Goal: Transaction & Acquisition: Book appointment/travel/reservation

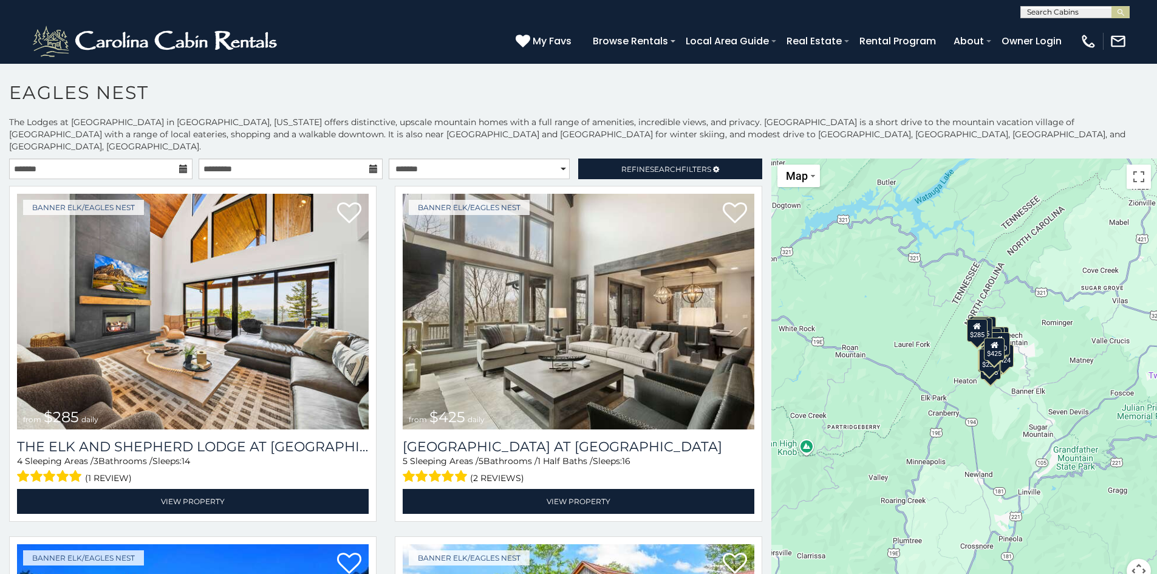
click at [180, 165] on icon at bounding box center [183, 169] width 9 height 9
click at [182, 165] on icon at bounding box center [183, 169] width 9 height 9
click at [126, 159] on input "text" at bounding box center [100, 169] width 183 height 21
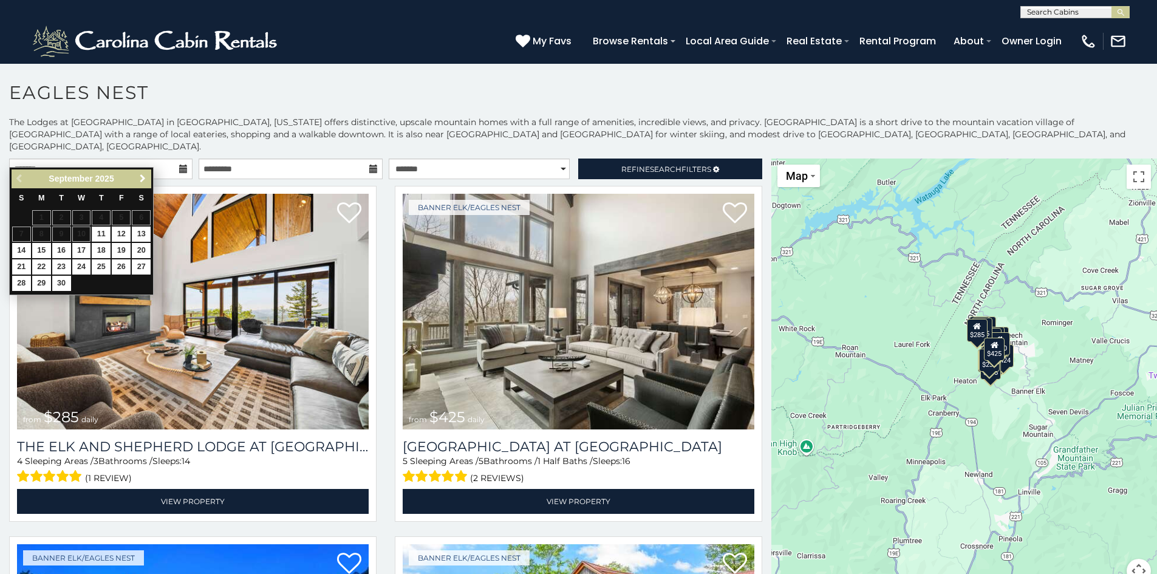
click at [139, 180] on span "Next" at bounding box center [143, 179] width 10 height 10
click at [119, 284] on link "31" at bounding box center [121, 283] width 19 height 15
type input "**********"
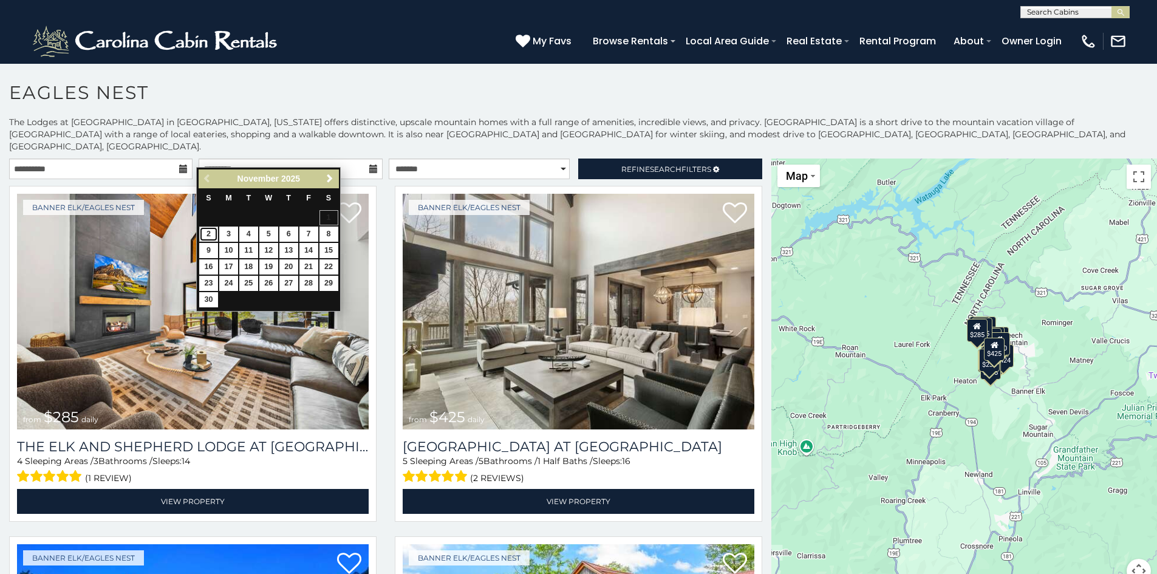
click at [207, 233] on link "2" at bounding box center [208, 234] width 19 height 15
type input "**********"
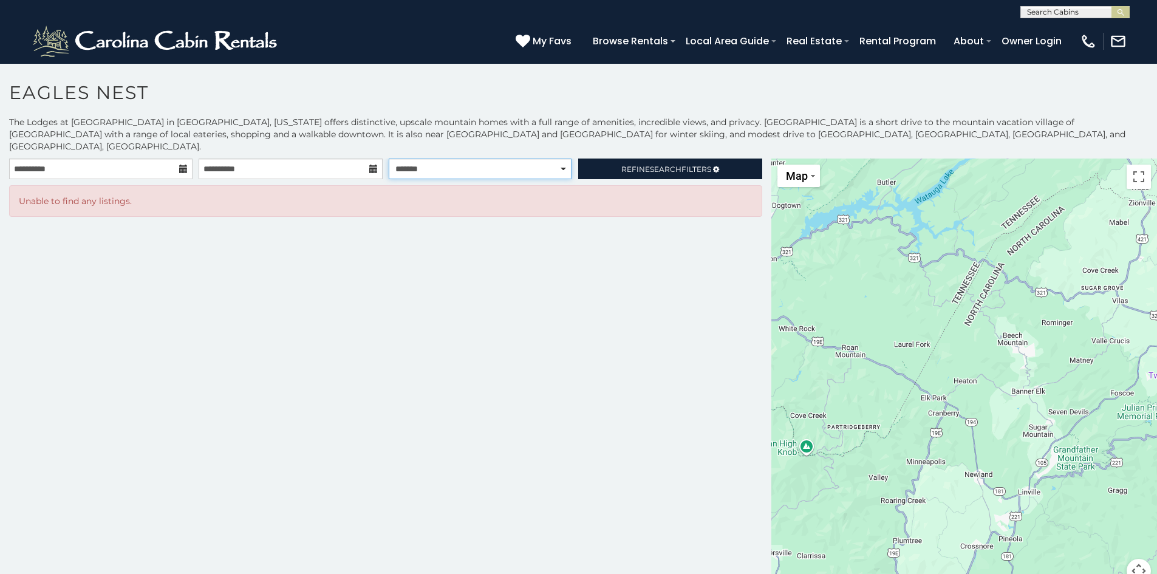
click at [563, 159] on select "**********" at bounding box center [480, 169] width 183 height 21
click at [128, 159] on input "**********" at bounding box center [100, 169] width 183 height 21
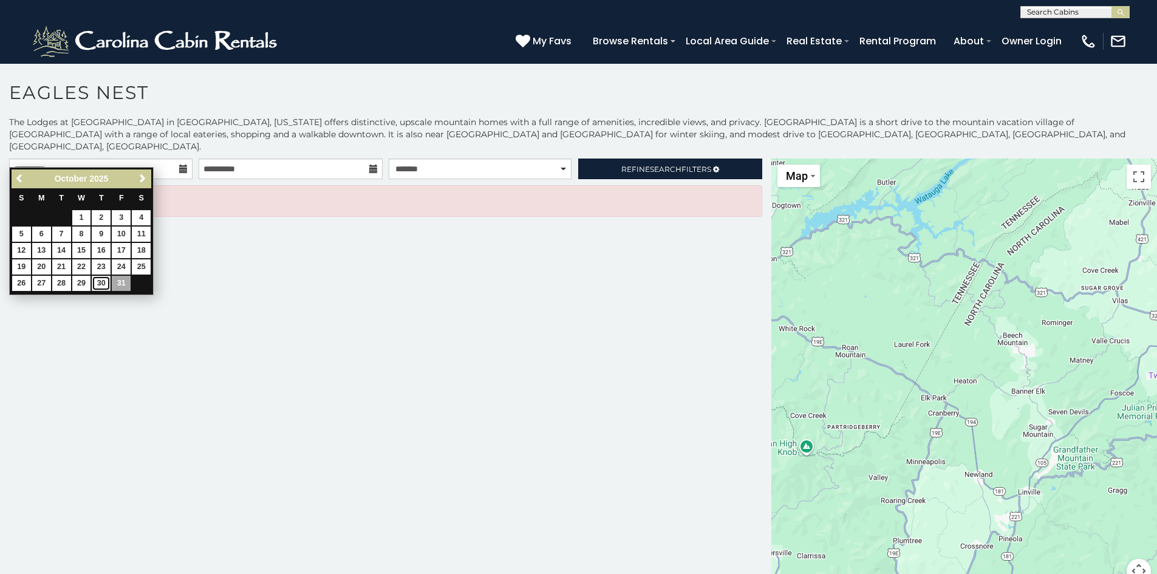
click at [103, 281] on link "30" at bounding box center [101, 283] width 19 height 15
type input "**********"
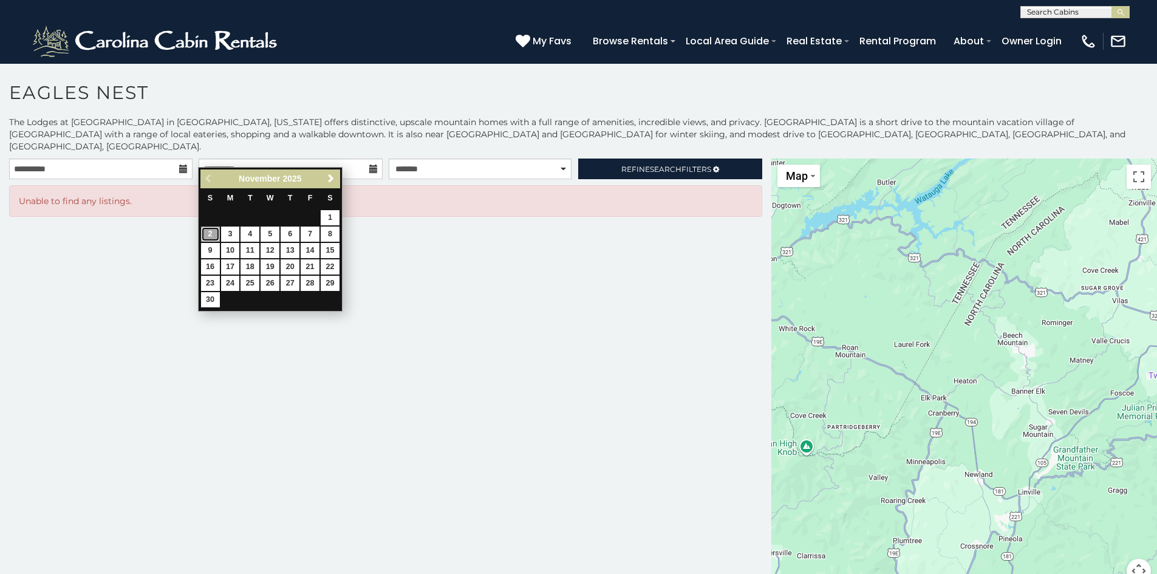
click at [211, 235] on link "2" at bounding box center [210, 234] width 19 height 15
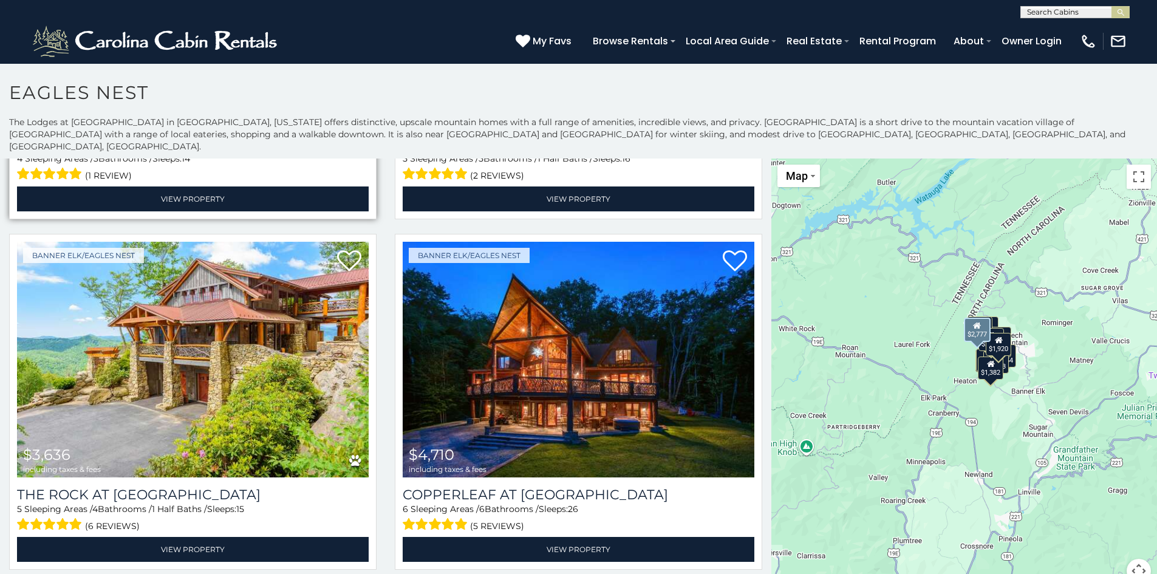
scroll to position [304, 0]
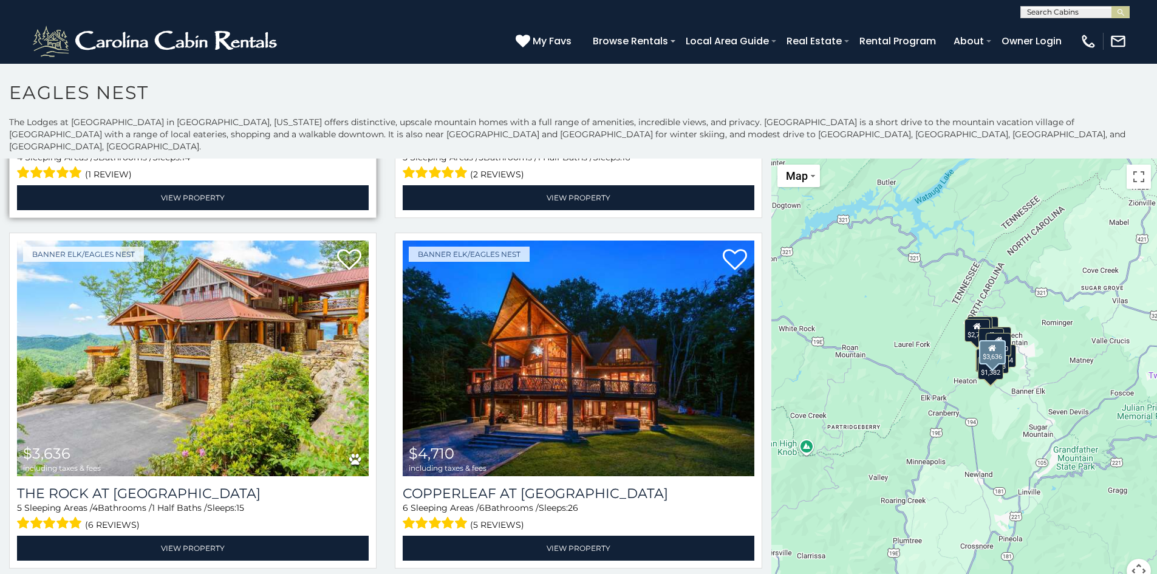
click at [319, 302] on img at bounding box center [193, 359] width 352 height 236
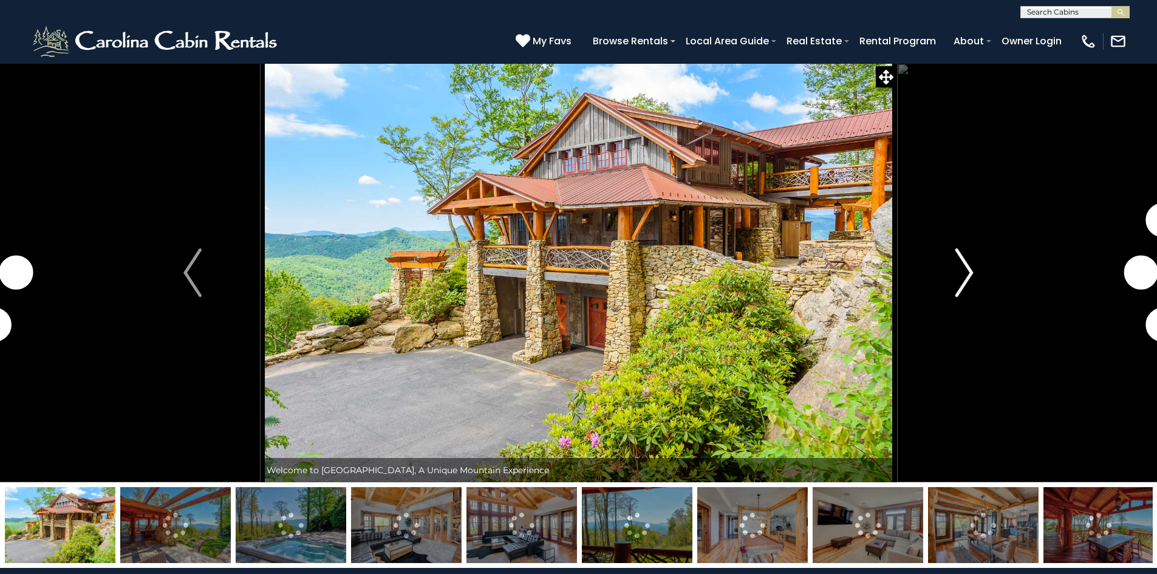
click at [964, 277] on img "Next" at bounding box center [964, 272] width 18 height 49
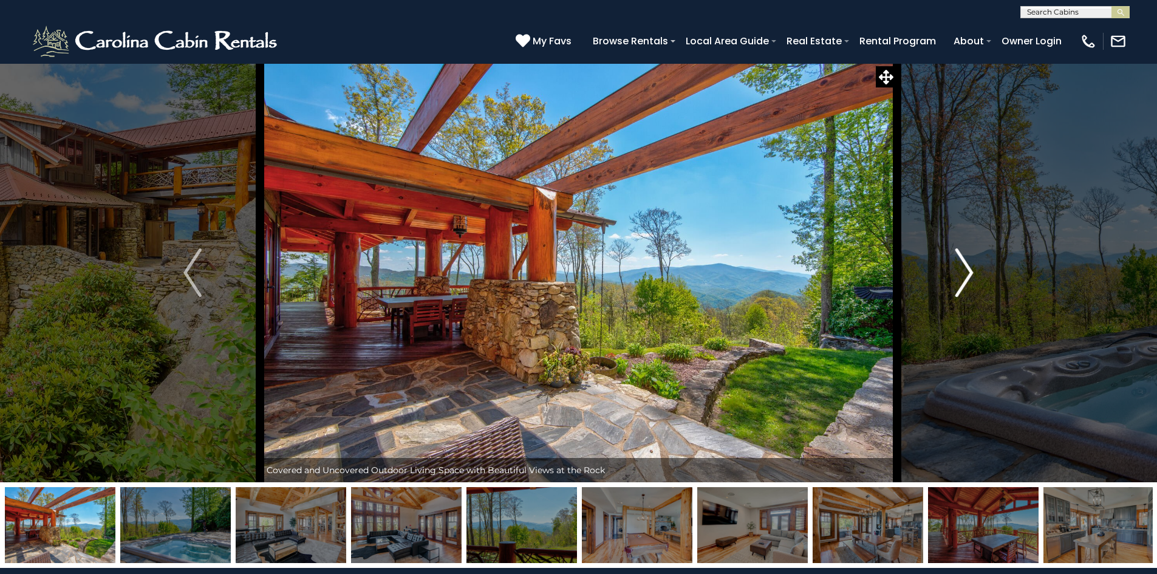
click at [964, 277] on img "Next" at bounding box center [964, 272] width 18 height 49
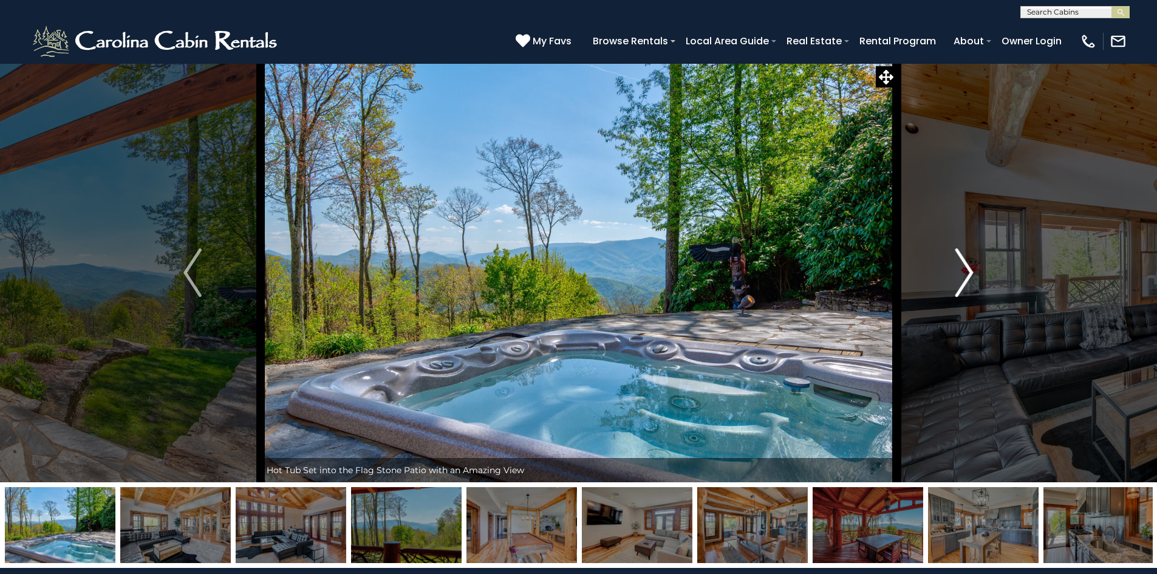
click at [964, 277] on img "Next" at bounding box center [964, 272] width 18 height 49
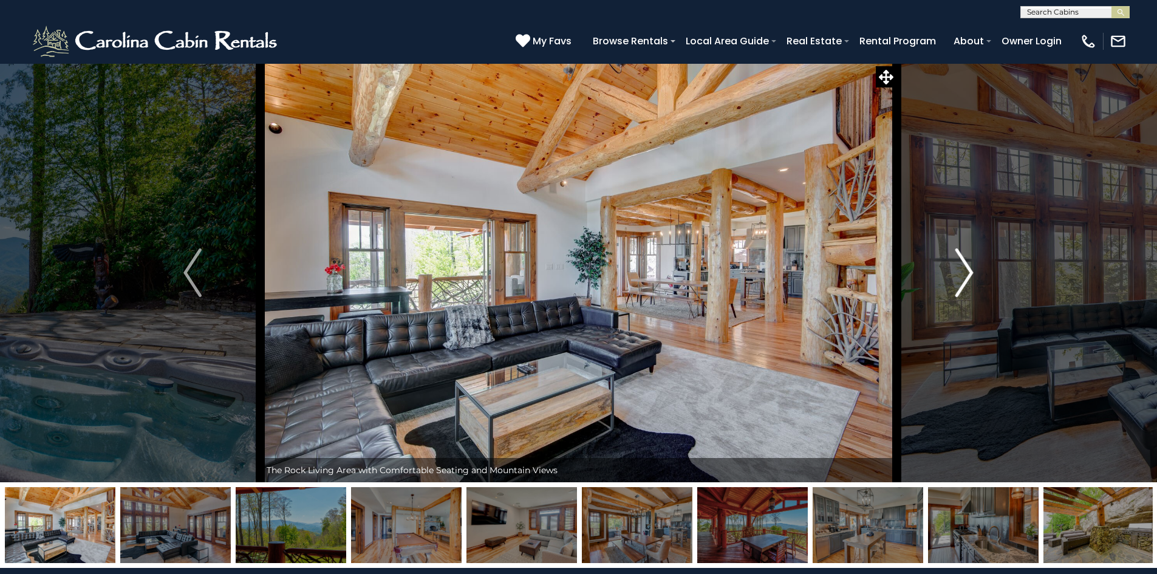
click at [964, 277] on img "Next" at bounding box center [964, 272] width 18 height 49
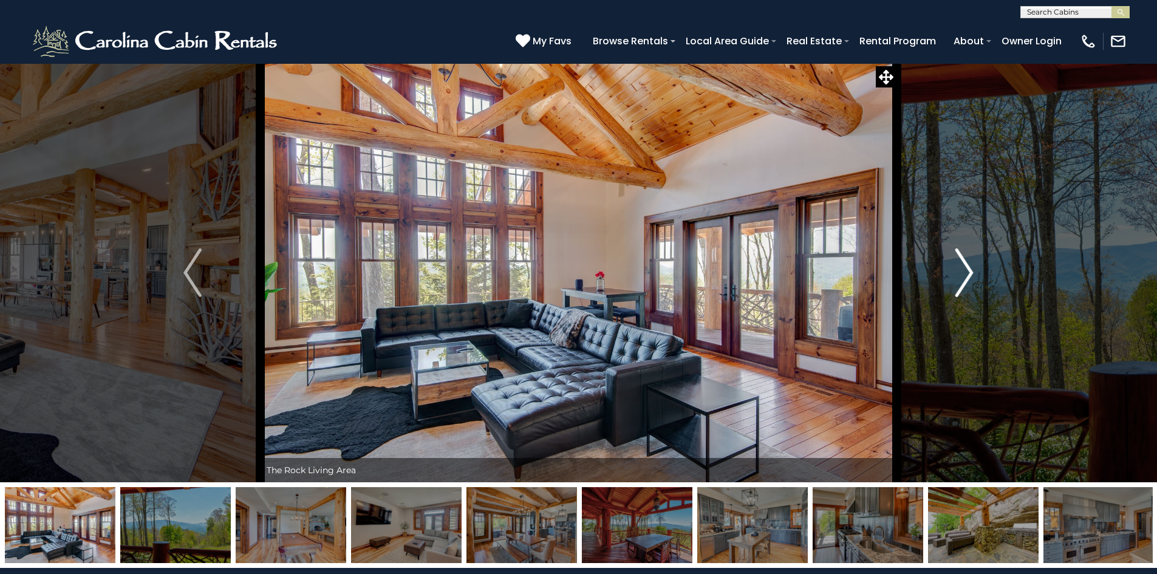
click at [964, 277] on img "Next" at bounding box center [964, 272] width 18 height 49
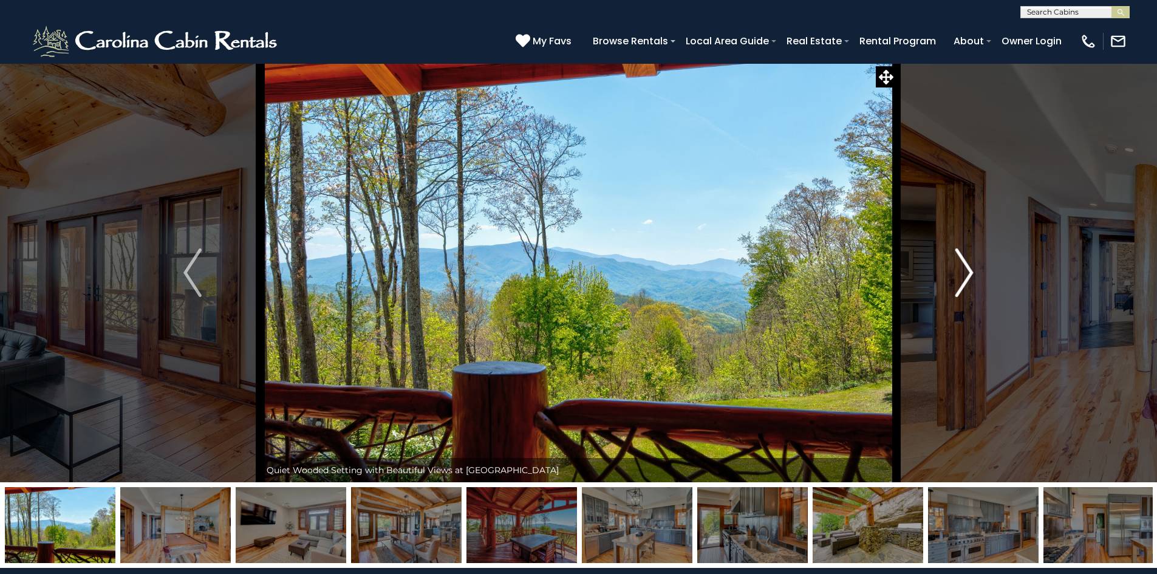
click at [964, 277] on img "Next" at bounding box center [964, 272] width 18 height 49
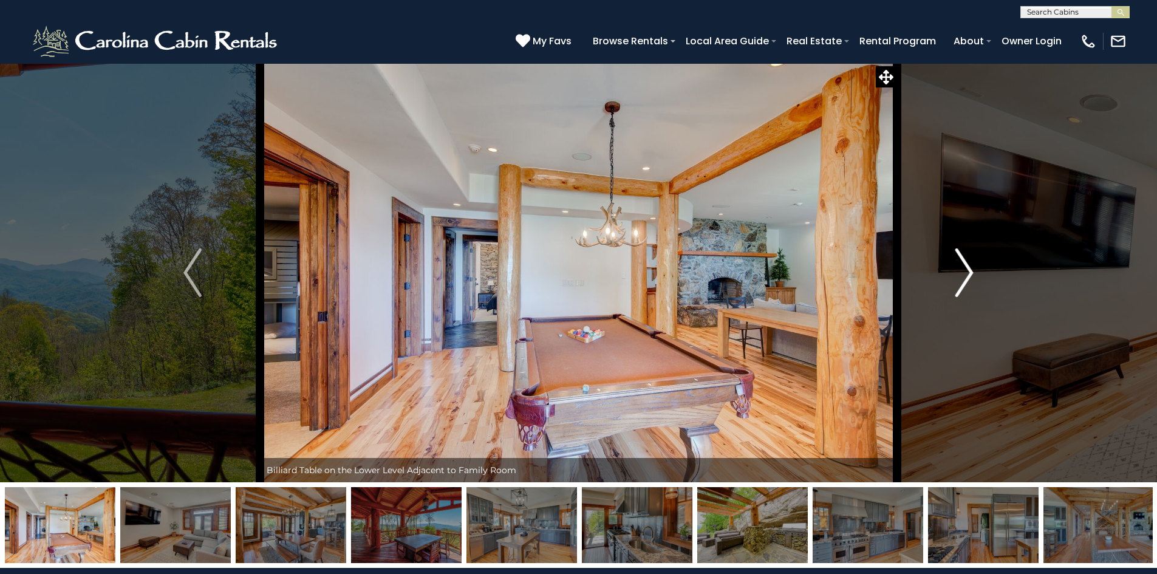
click at [964, 277] on img "Next" at bounding box center [964, 272] width 18 height 49
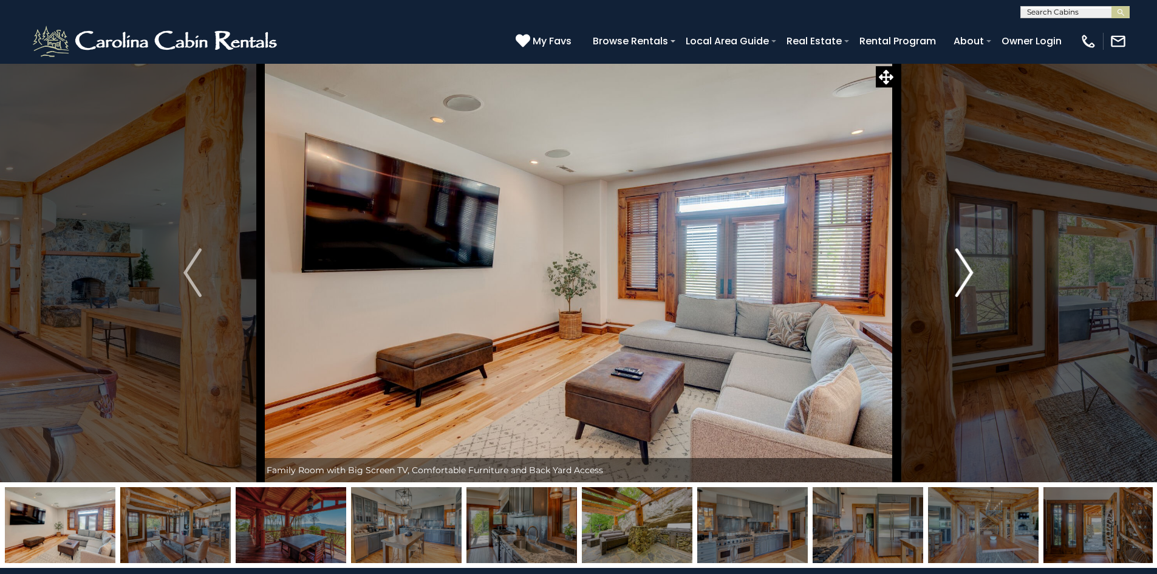
click at [964, 277] on img "Next" at bounding box center [964, 272] width 18 height 49
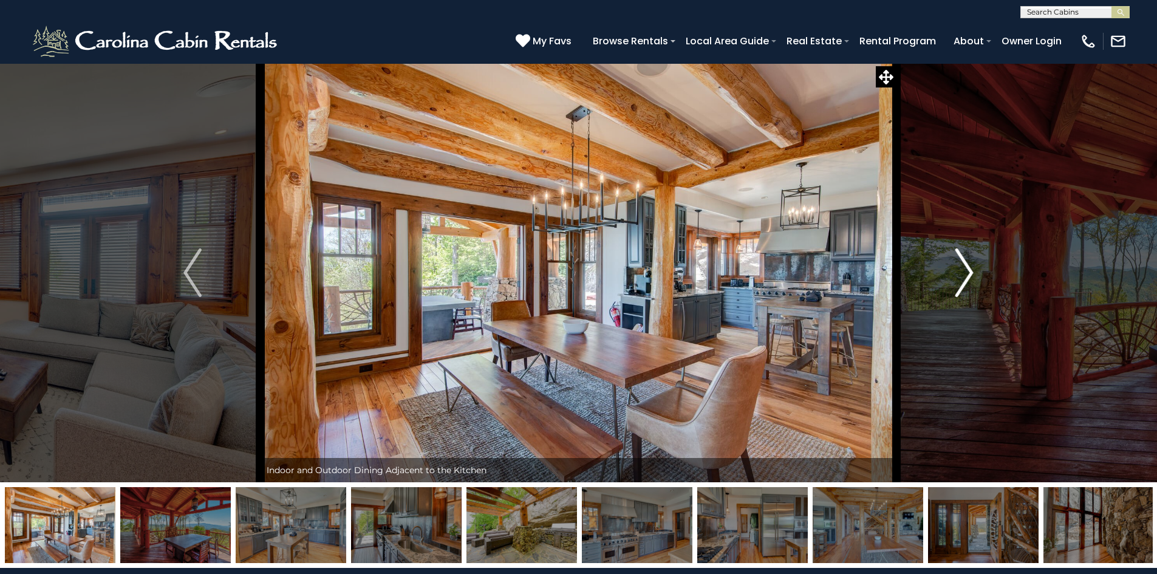
click at [964, 277] on img "Next" at bounding box center [964, 272] width 18 height 49
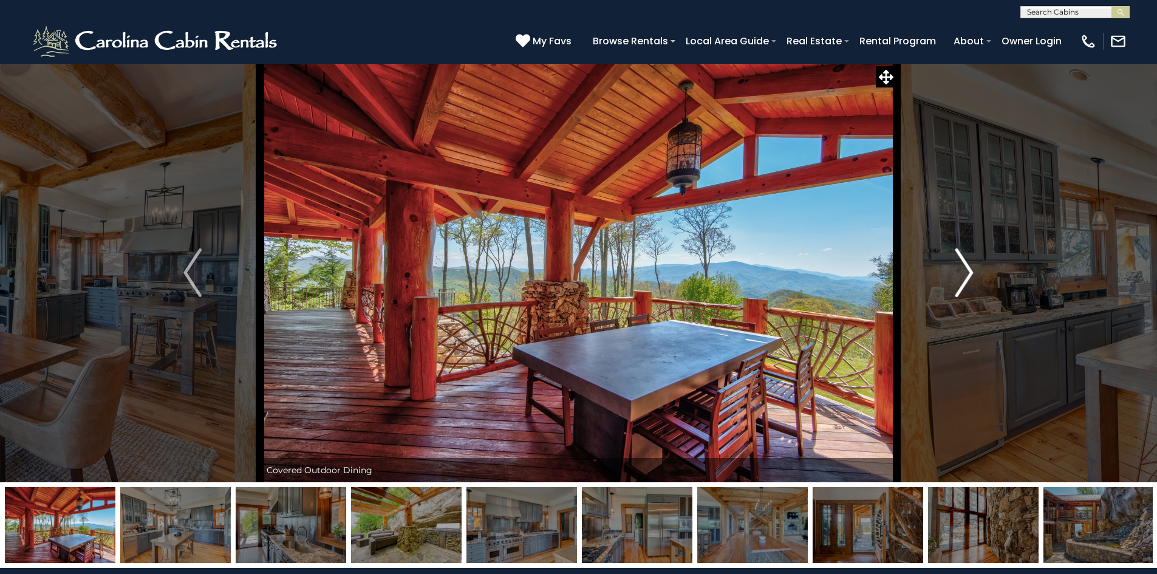
click at [964, 277] on img "Next" at bounding box center [964, 272] width 18 height 49
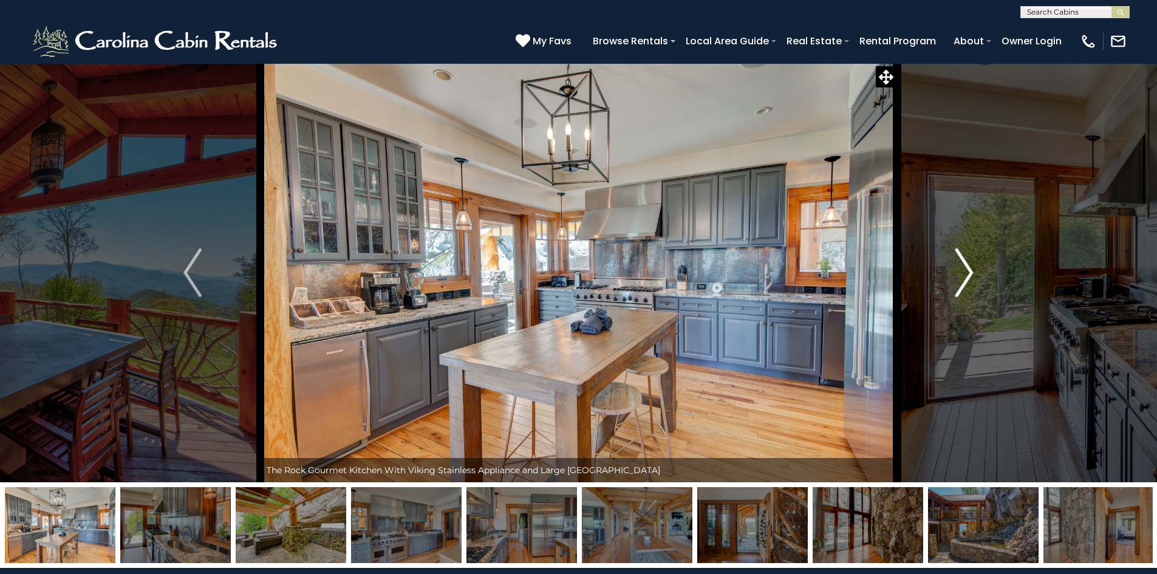
click at [964, 277] on img "Next" at bounding box center [964, 272] width 18 height 49
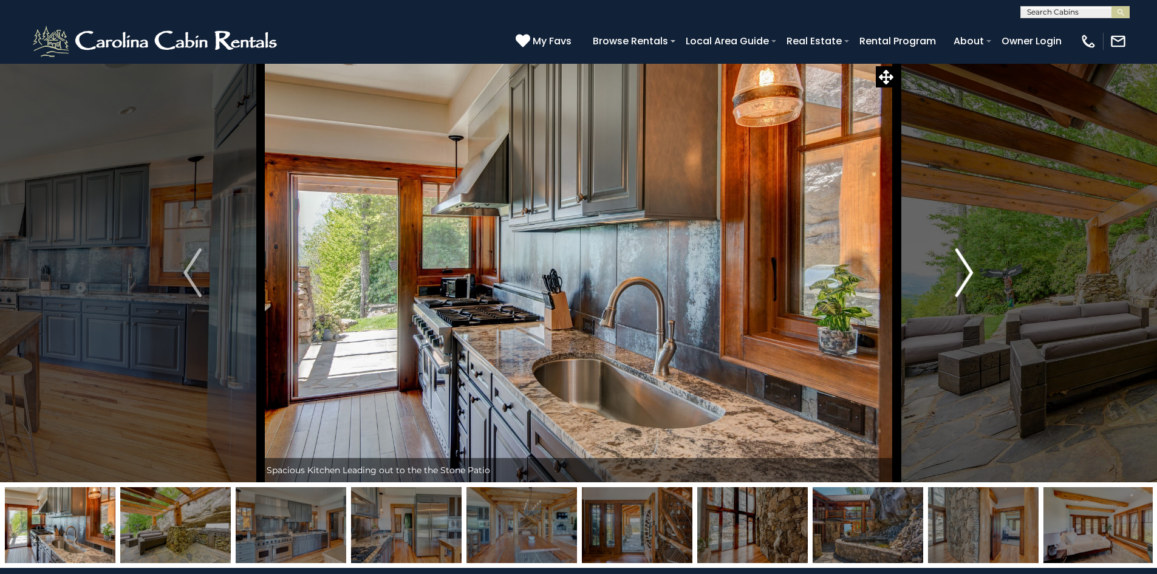
click at [964, 277] on img "Next" at bounding box center [964, 272] width 18 height 49
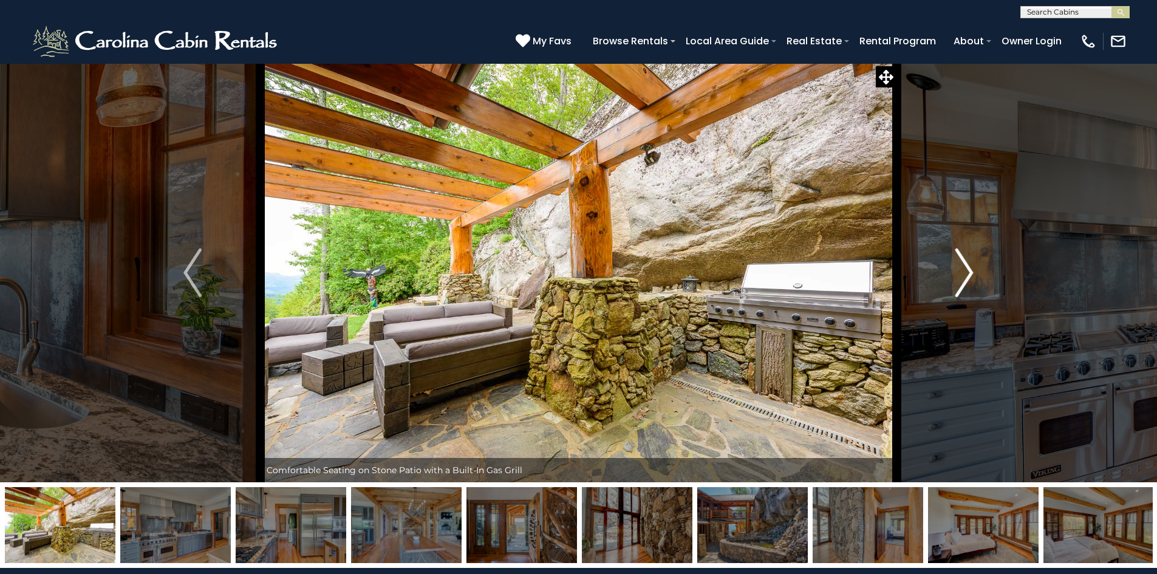
click at [964, 277] on img "Next" at bounding box center [964, 272] width 18 height 49
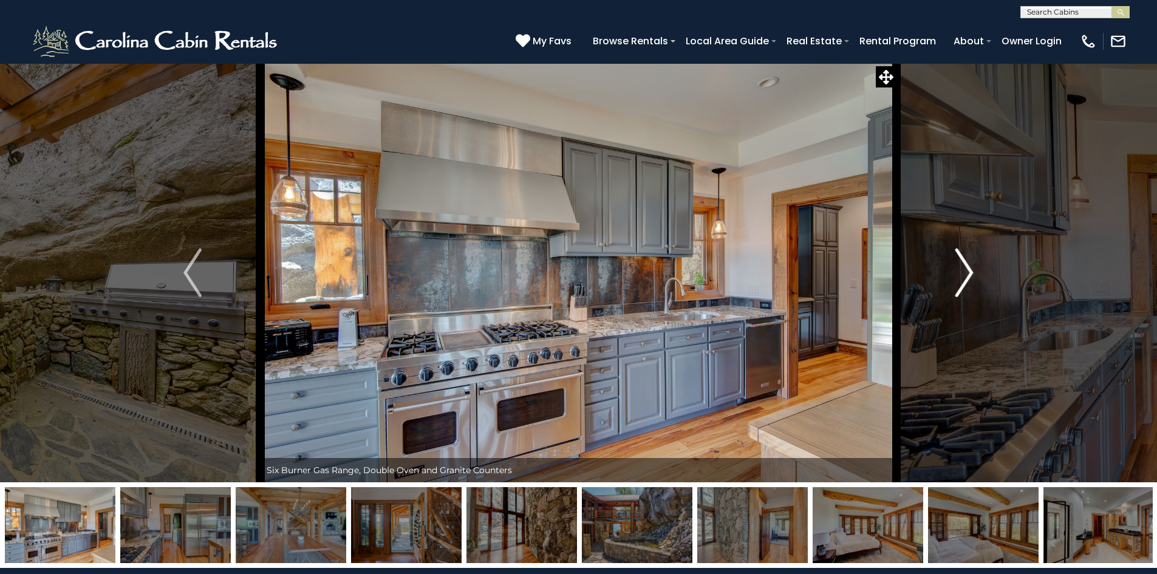
click at [964, 277] on img "Next" at bounding box center [964, 272] width 18 height 49
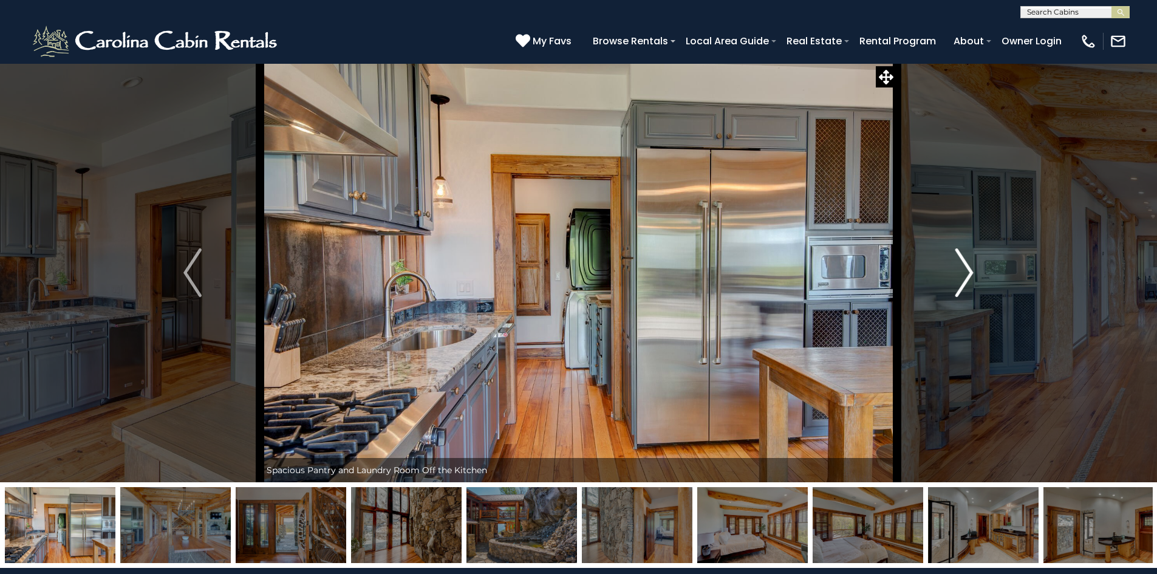
click at [964, 277] on img "Next" at bounding box center [964, 272] width 18 height 49
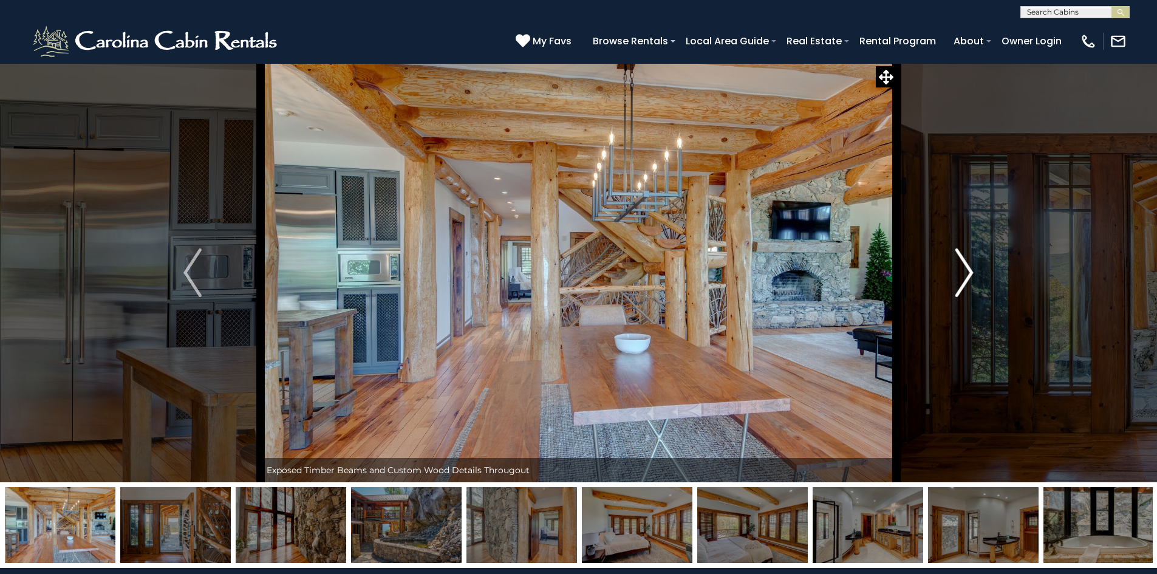
click at [964, 277] on img "Next" at bounding box center [964, 272] width 18 height 49
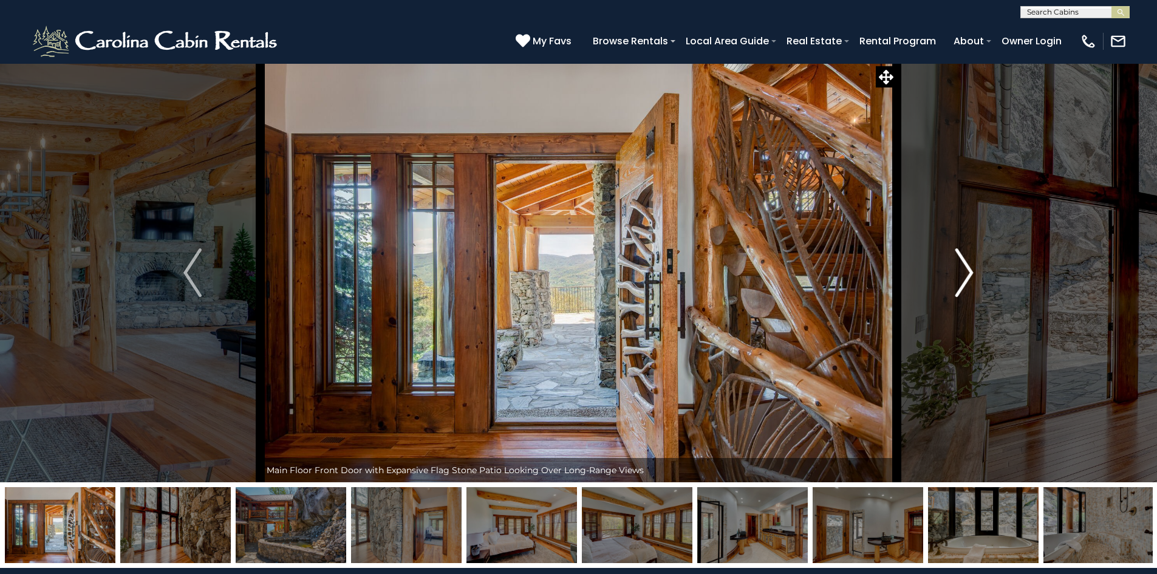
click at [971, 277] on img "Next" at bounding box center [964, 272] width 18 height 49
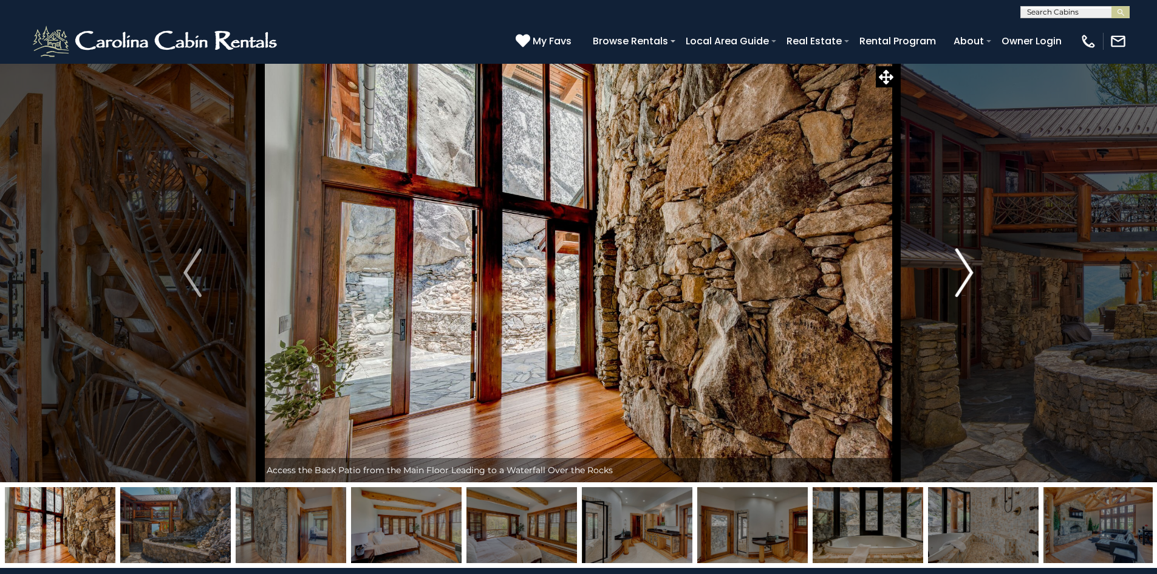
click at [970, 277] on img "Next" at bounding box center [964, 272] width 18 height 49
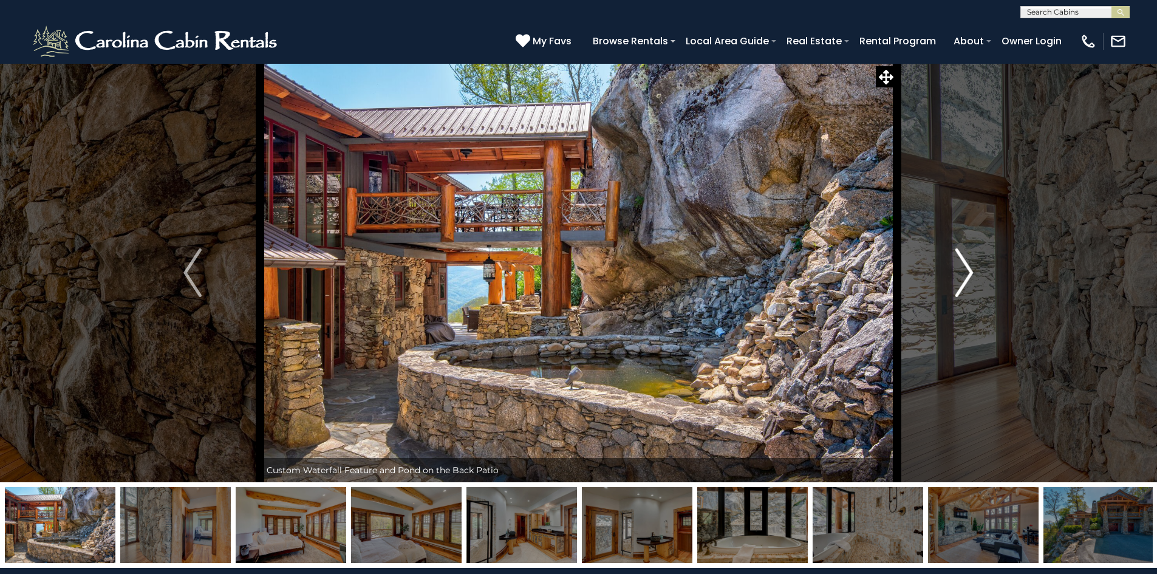
click at [970, 277] on img "Next" at bounding box center [964, 272] width 18 height 49
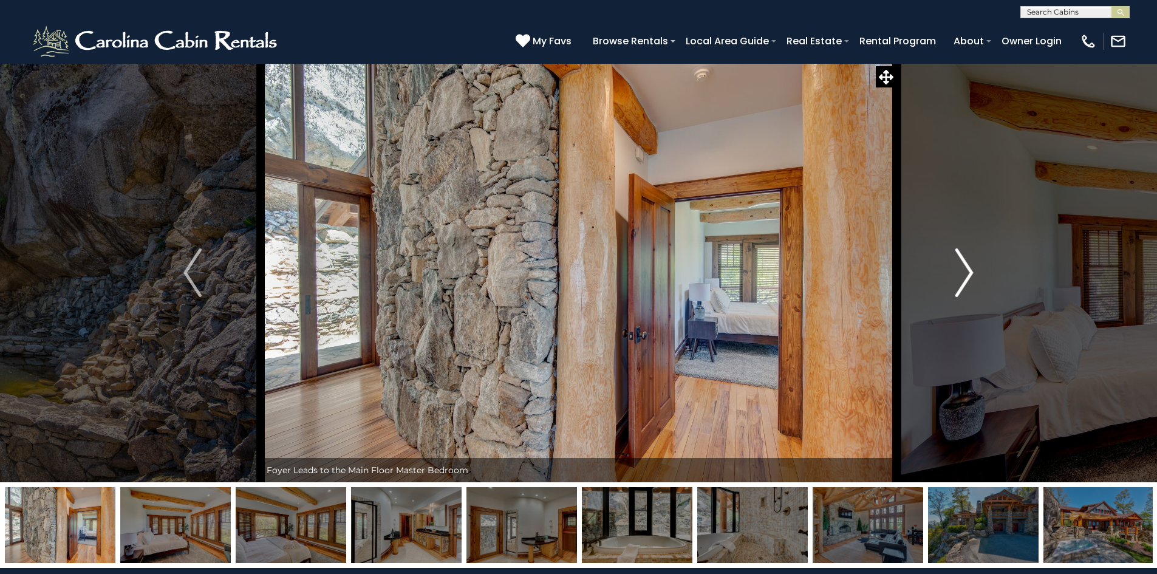
click at [970, 277] on img "Next" at bounding box center [964, 272] width 18 height 49
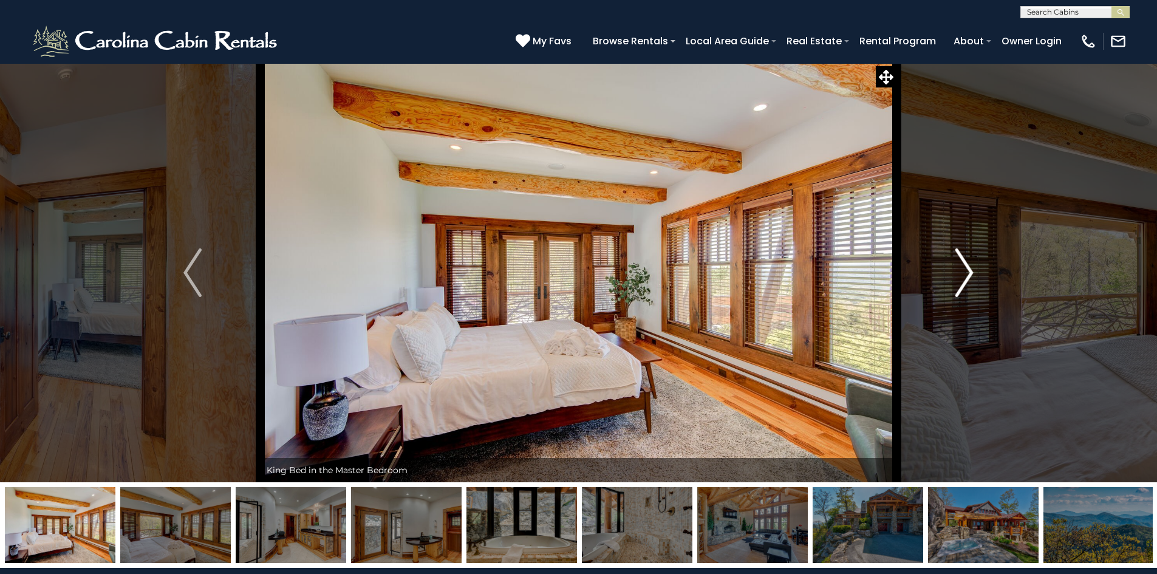
click at [970, 277] on img "Next" at bounding box center [964, 272] width 18 height 49
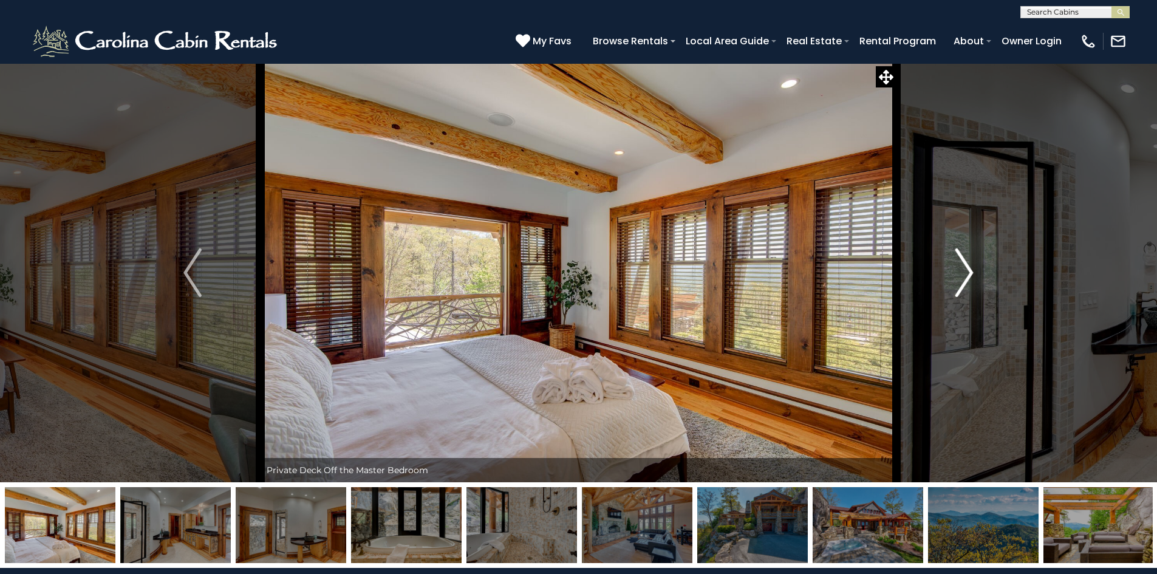
click at [970, 277] on img "Next" at bounding box center [964, 272] width 18 height 49
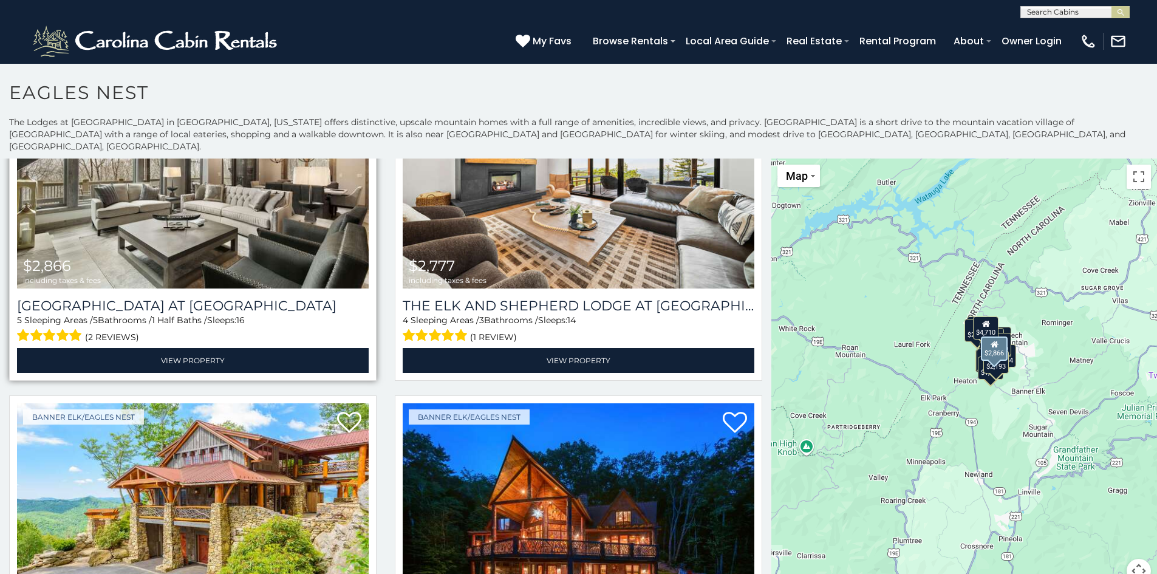
scroll to position [304, 0]
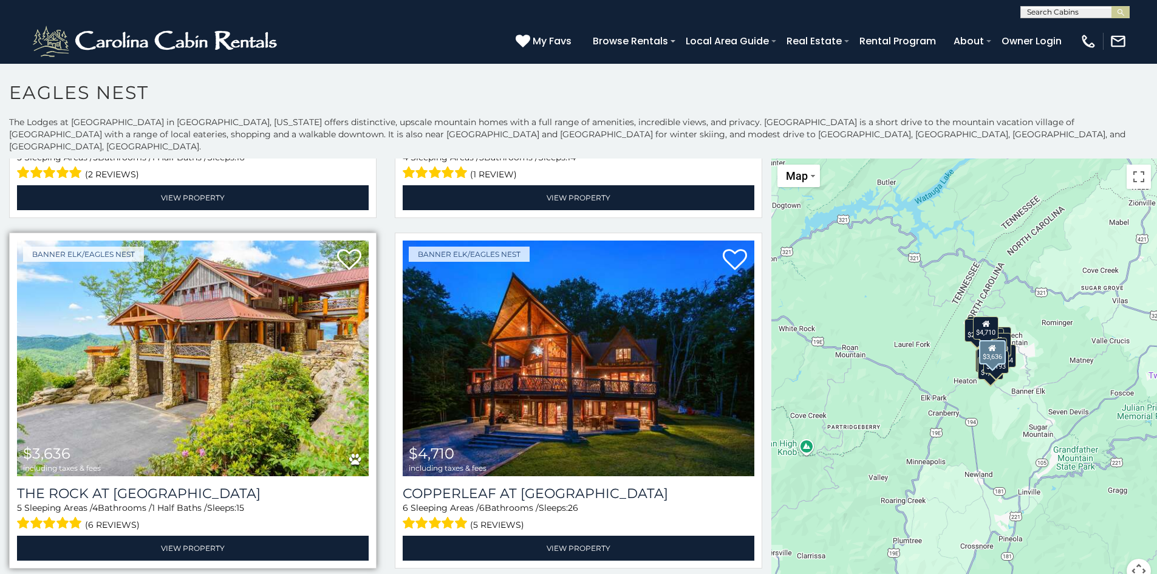
click at [250, 278] on img at bounding box center [193, 359] width 352 height 236
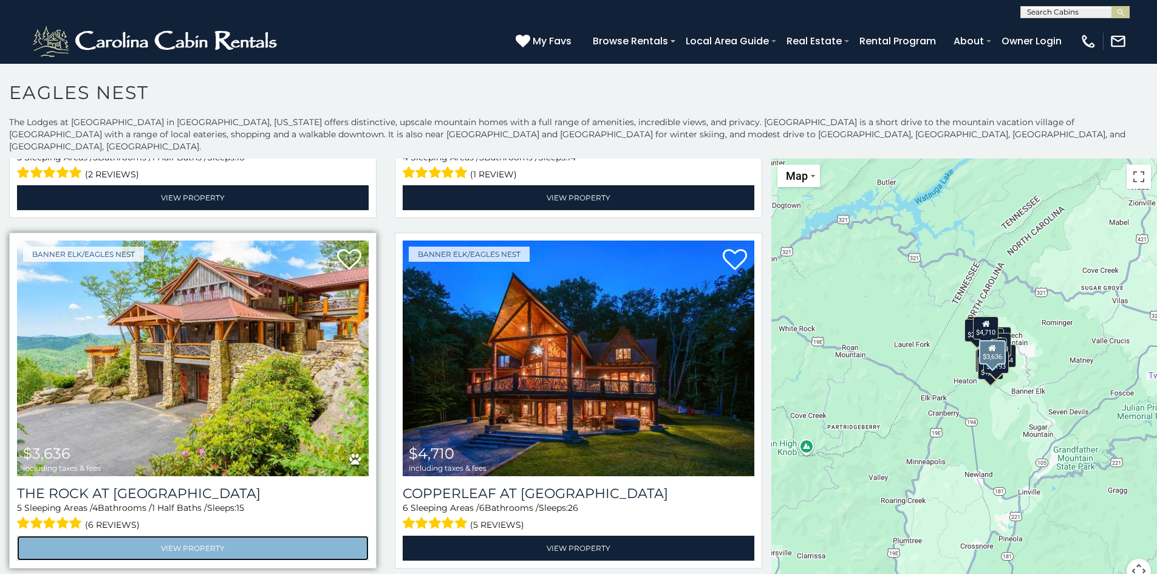
click at [223, 536] on link "View Property" at bounding box center [193, 548] width 352 height 25
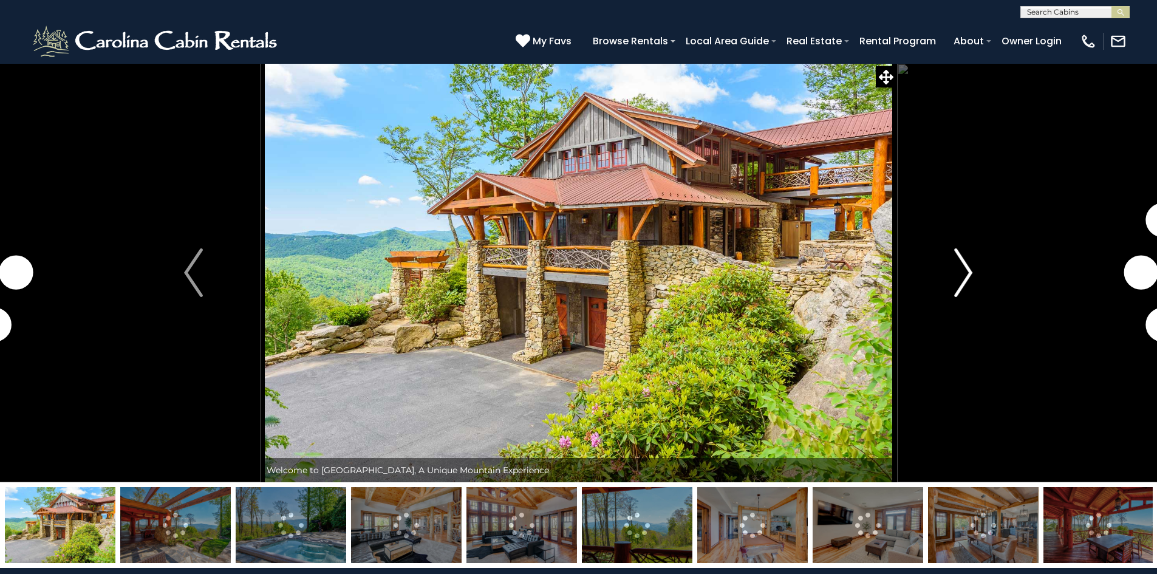
click at [966, 273] on img "Next" at bounding box center [963, 272] width 18 height 49
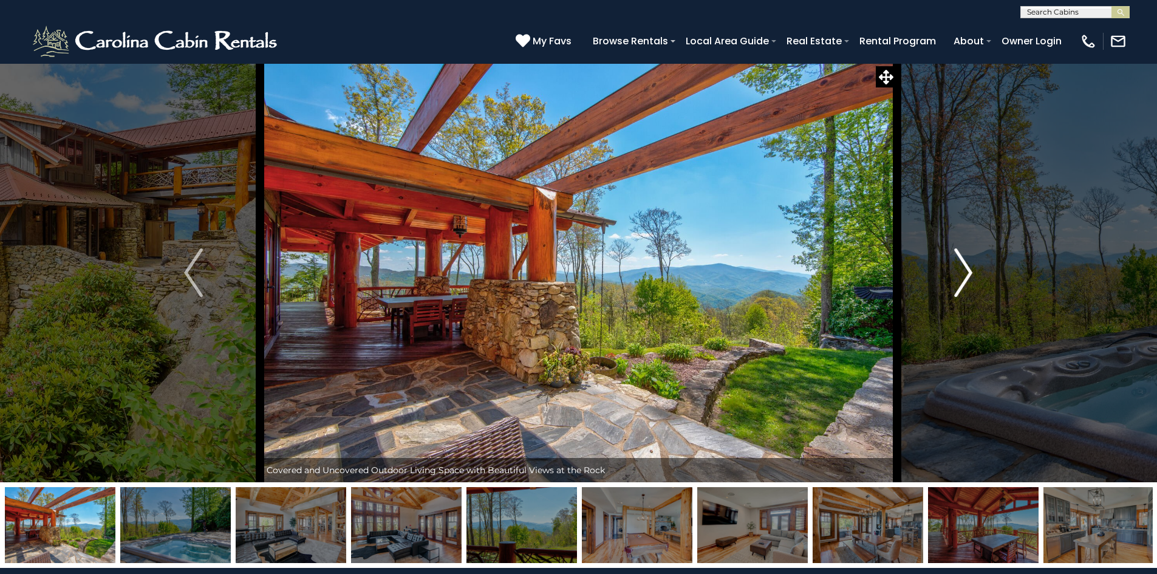
click at [966, 273] on img "Next" at bounding box center [963, 272] width 18 height 49
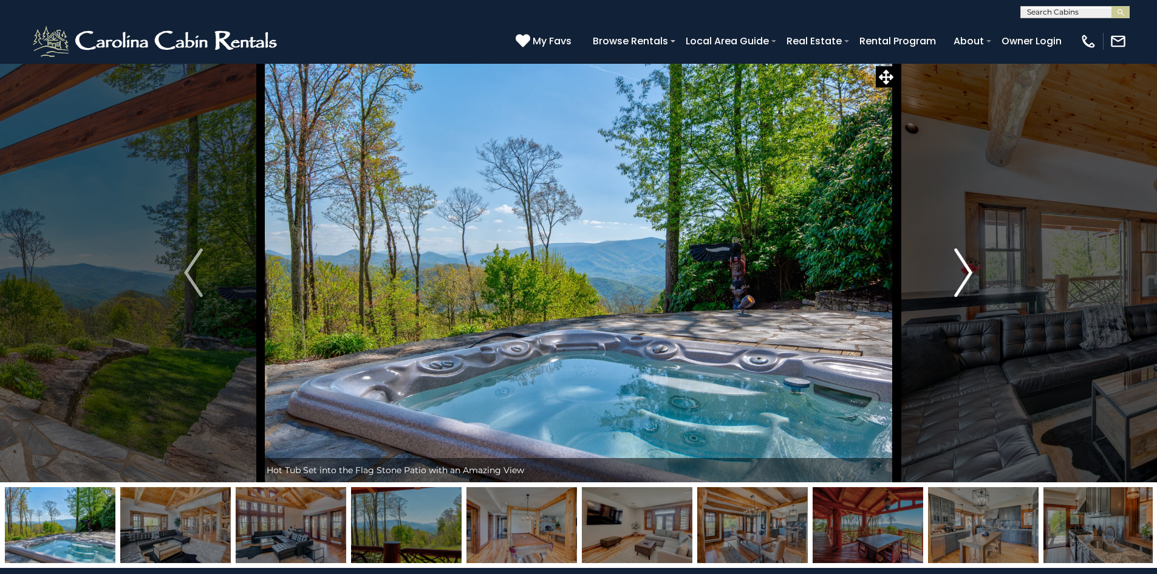
click at [966, 273] on img "Next" at bounding box center [963, 272] width 18 height 49
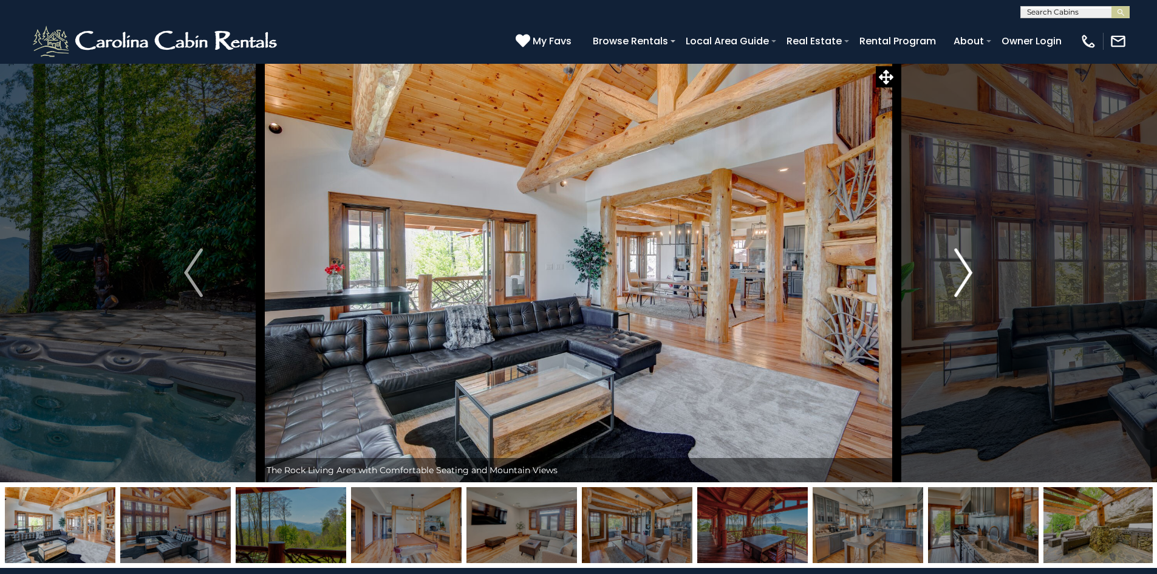
click at [966, 273] on img "Next" at bounding box center [963, 272] width 18 height 49
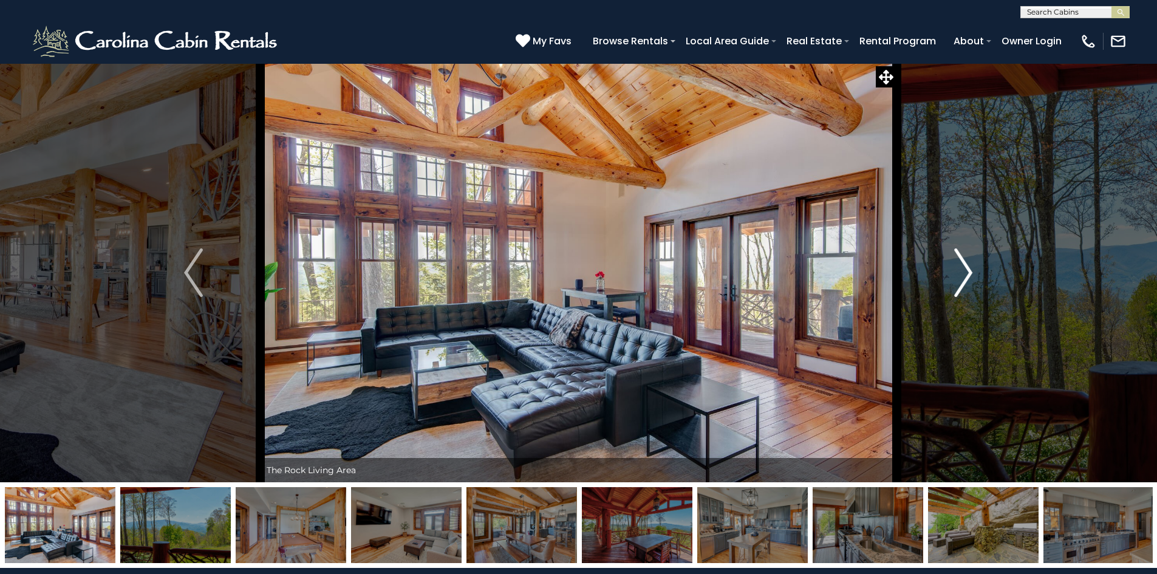
click at [966, 273] on img "Next" at bounding box center [963, 272] width 18 height 49
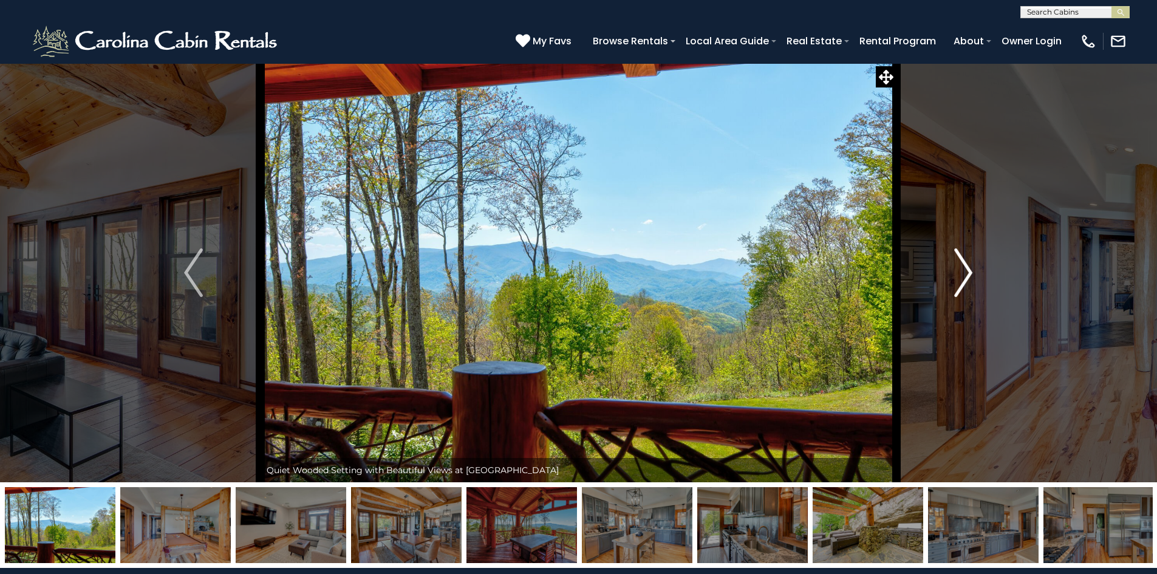
click at [966, 273] on img "Next" at bounding box center [963, 272] width 18 height 49
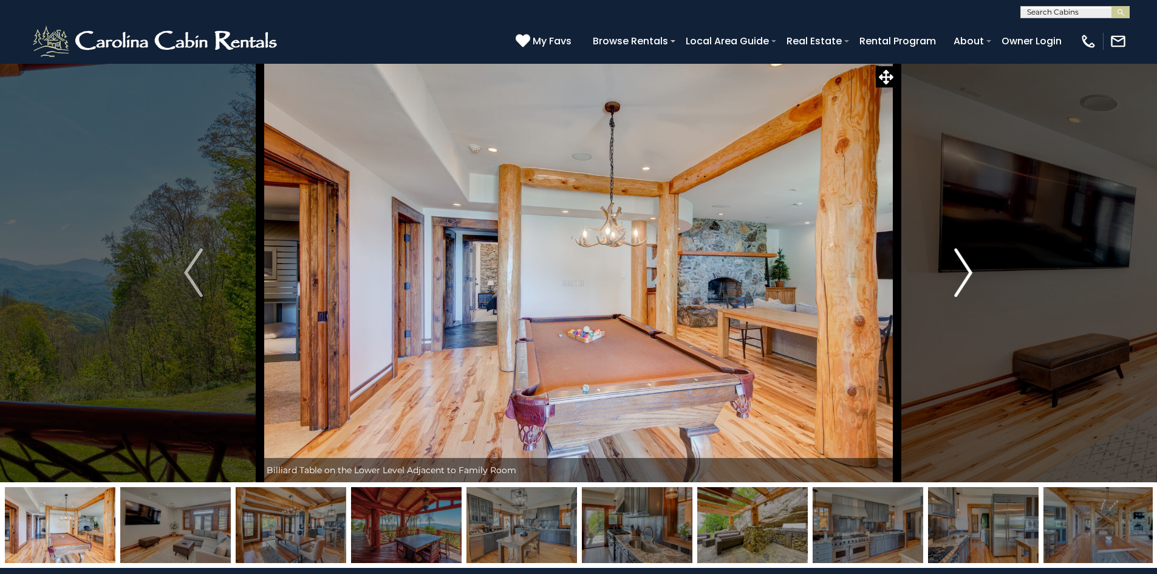
click at [966, 273] on img "Next" at bounding box center [963, 272] width 18 height 49
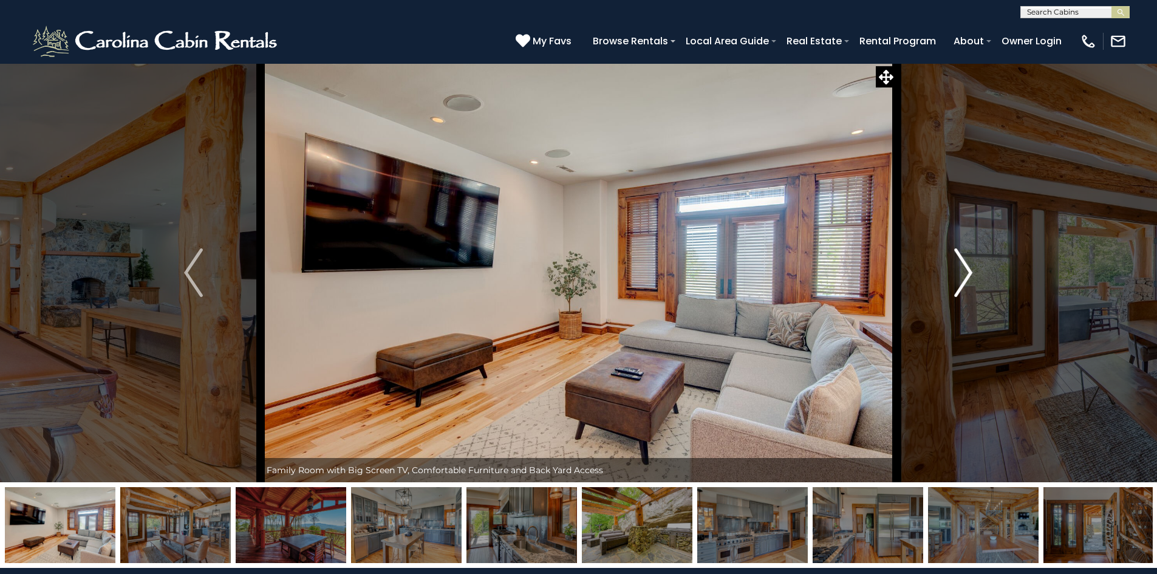
click at [966, 273] on img "Next" at bounding box center [963, 272] width 18 height 49
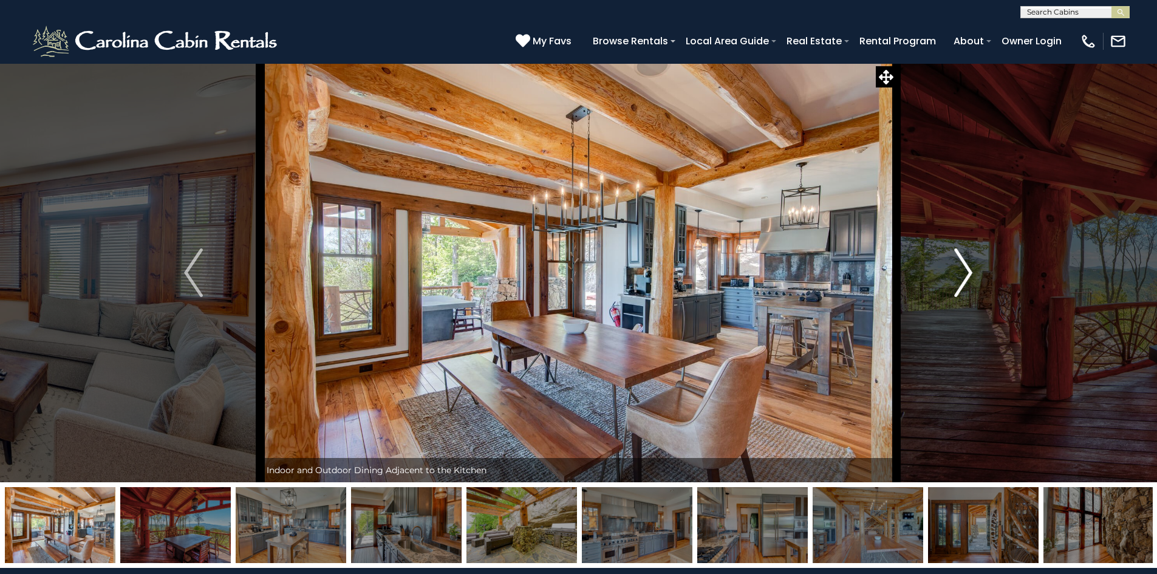
click at [966, 273] on img "Next" at bounding box center [963, 272] width 18 height 49
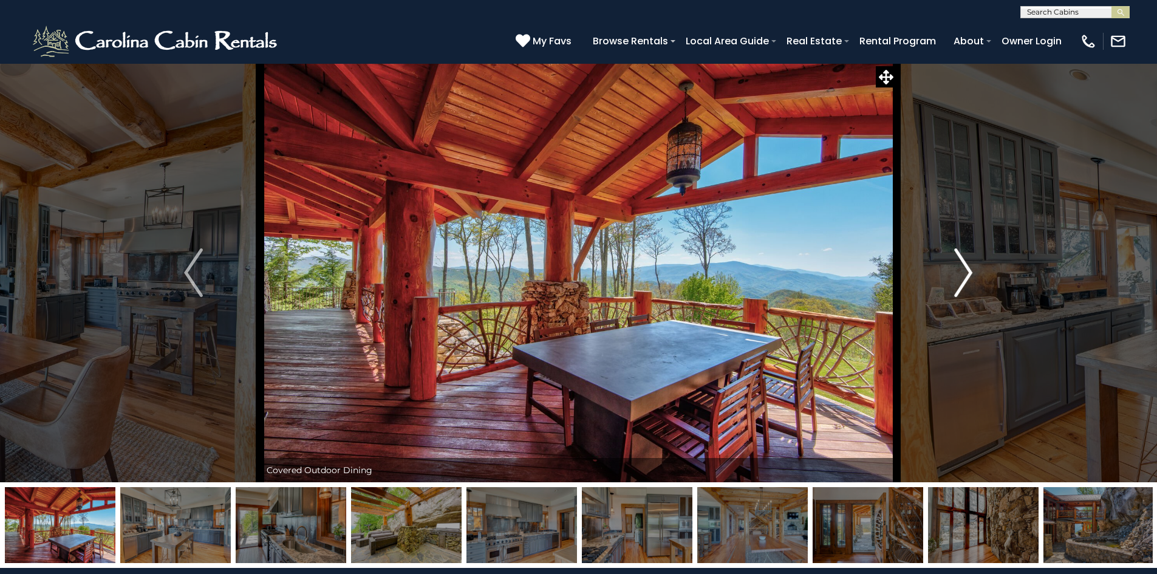
click at [966, 273] on img "Next" at bounding box center [963, 272] width 18 height 49
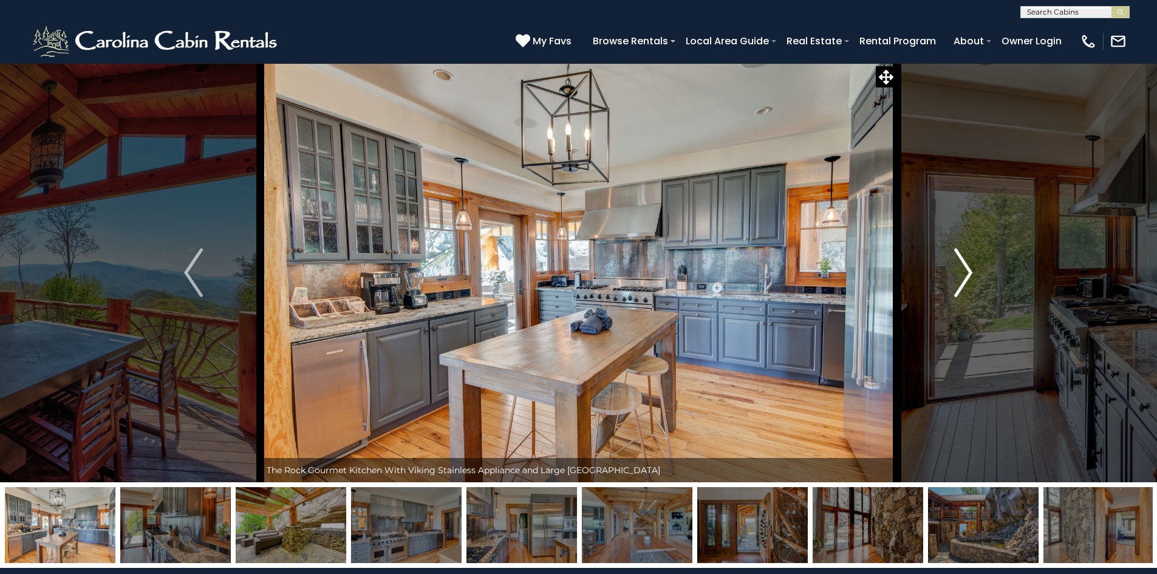
click at [966, 273] on img "Next" at bounding box center [963, 272] width 18 height 49
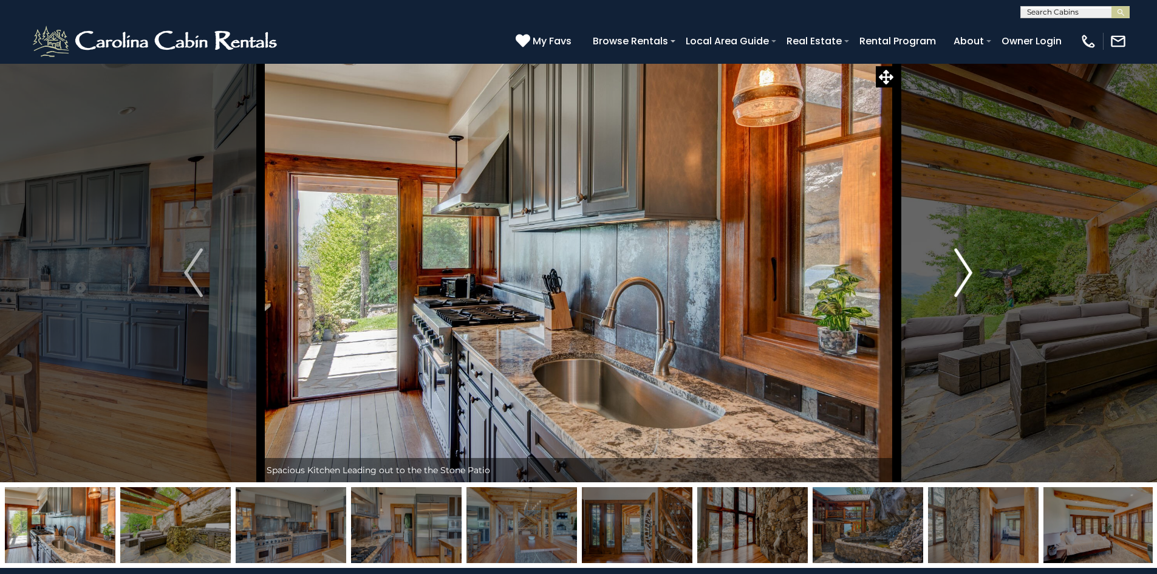
click at [966, 273] on img "Next" at bounding box center [963, 272] width 18 height 49
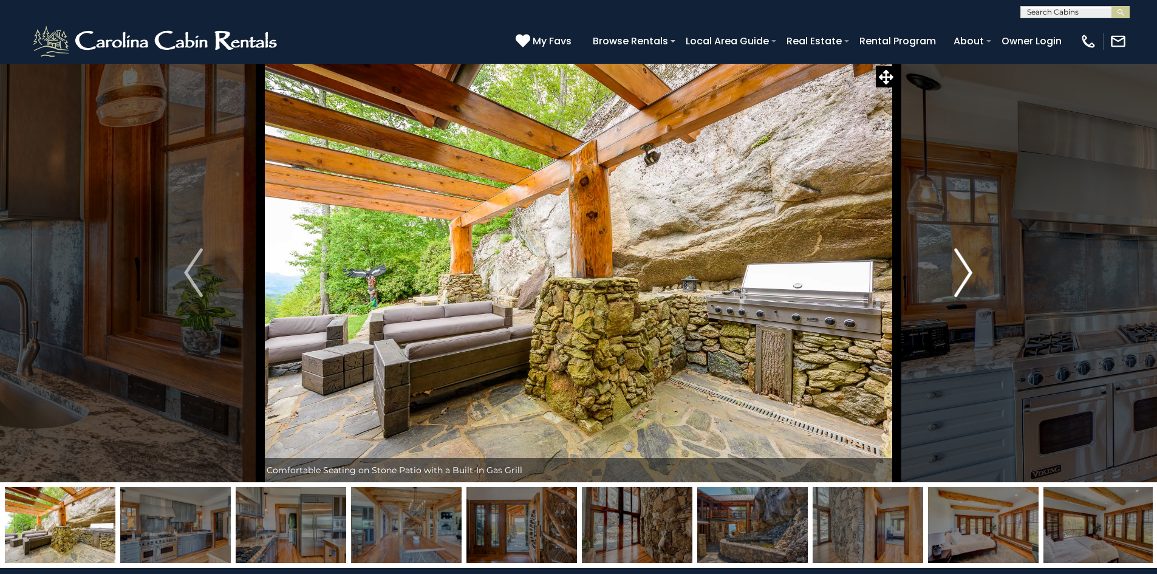
click at [966, 273] on img "Next" at bounding box center [963, 272] width 18 height 49
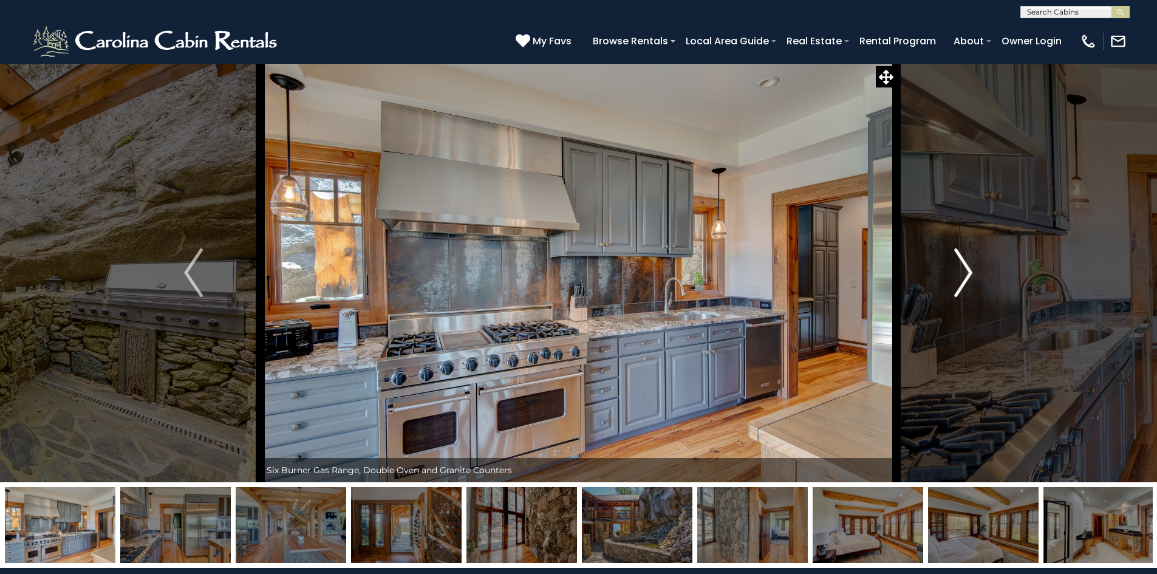
click at [966, 273] on img "Next" at bounding box center [963, 272] width 18 height 49
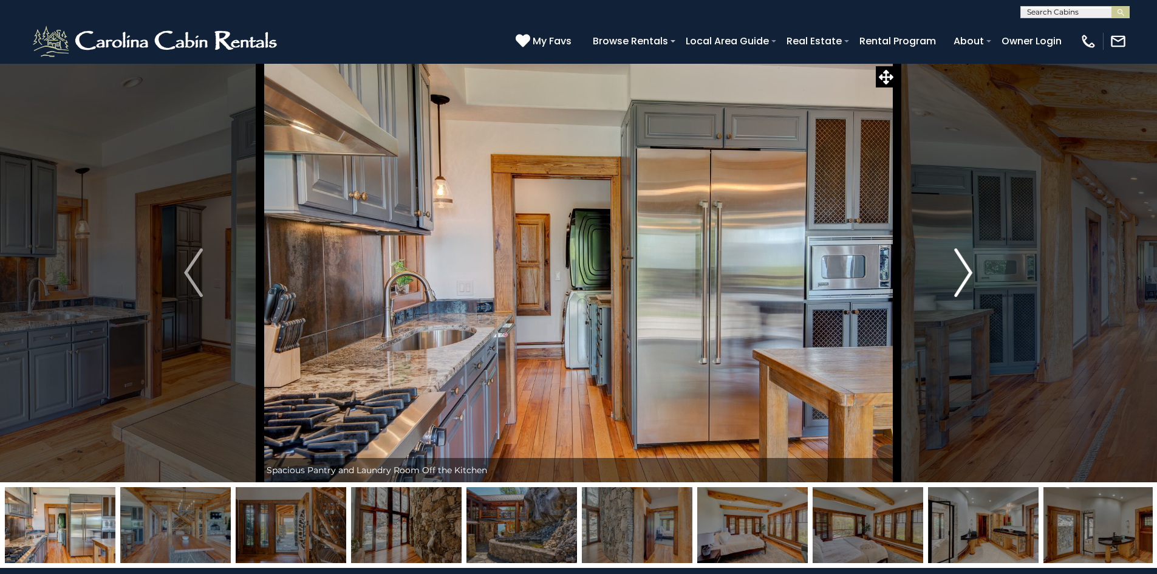
click at [966, 273] on img "Next" at bounding box center [963, 272] width 18 height 49
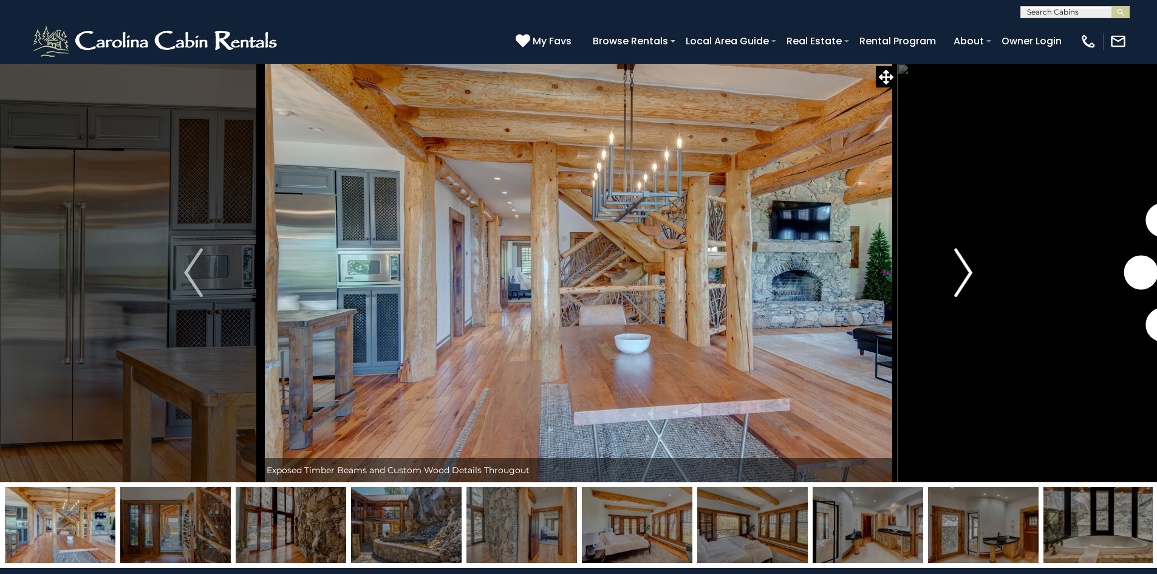
click at [966, 273] on img "Next" at bounding box center [963, 272] width 18 height 49
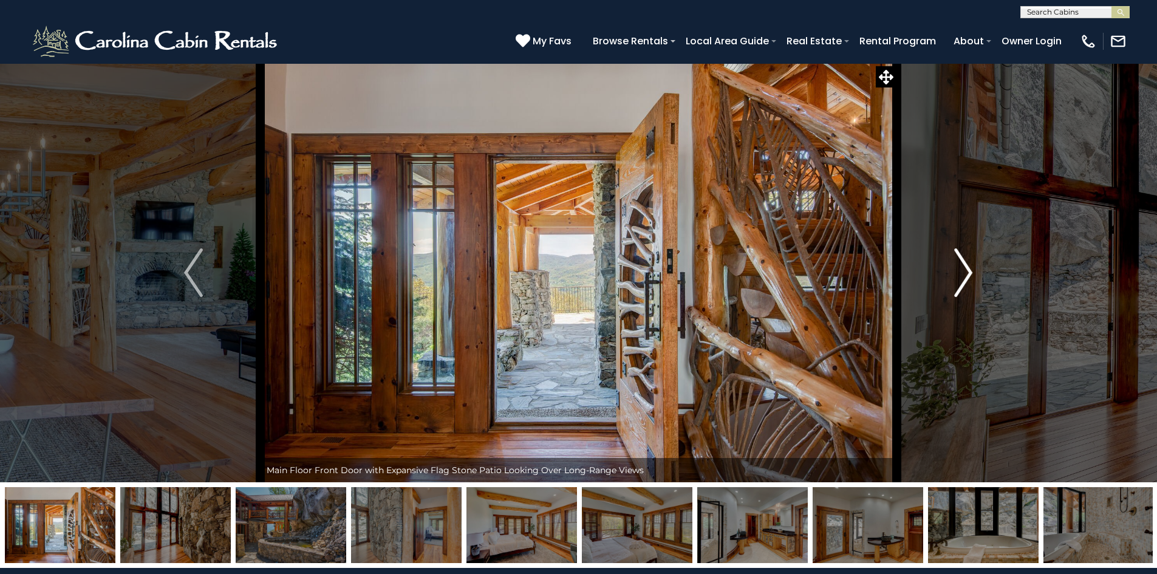
click at [966, 273] on img "Next" at bounding box center [963, 272] width 18 height 49
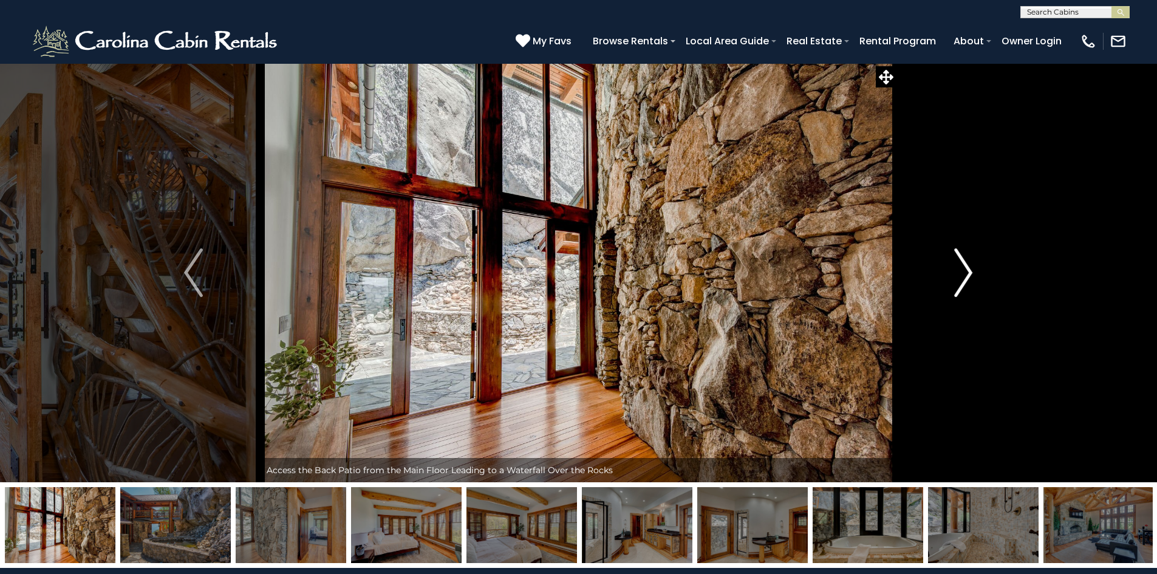
click at [966, 273] on img "Next" at bounding box center [963, 272] width 18 height 49
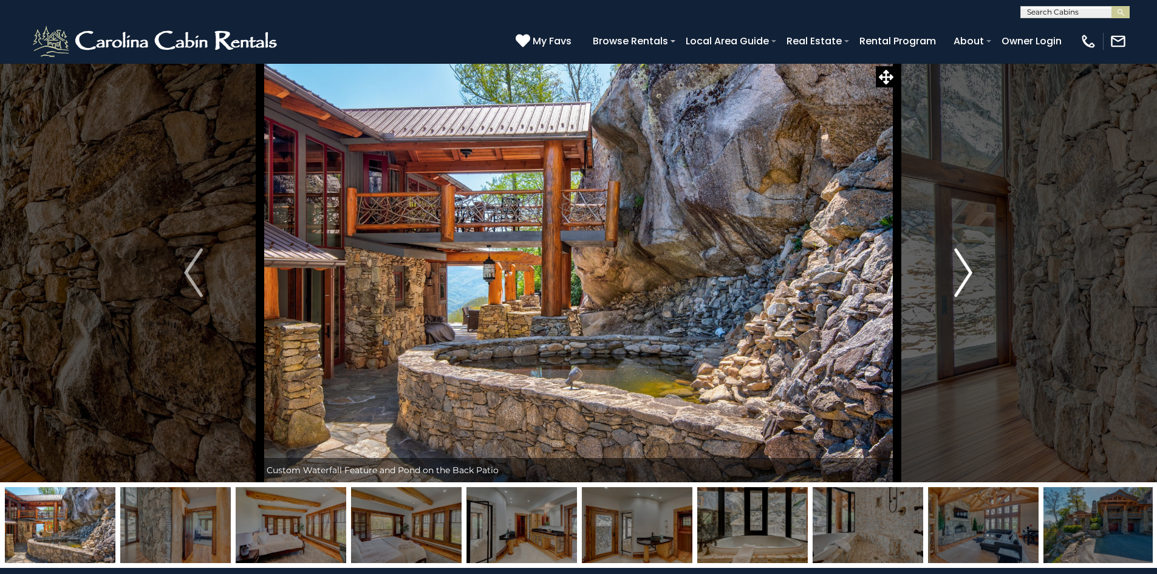
click at [966, 273] on img "Next" at bounding box center [963, 272] width 18 height 49
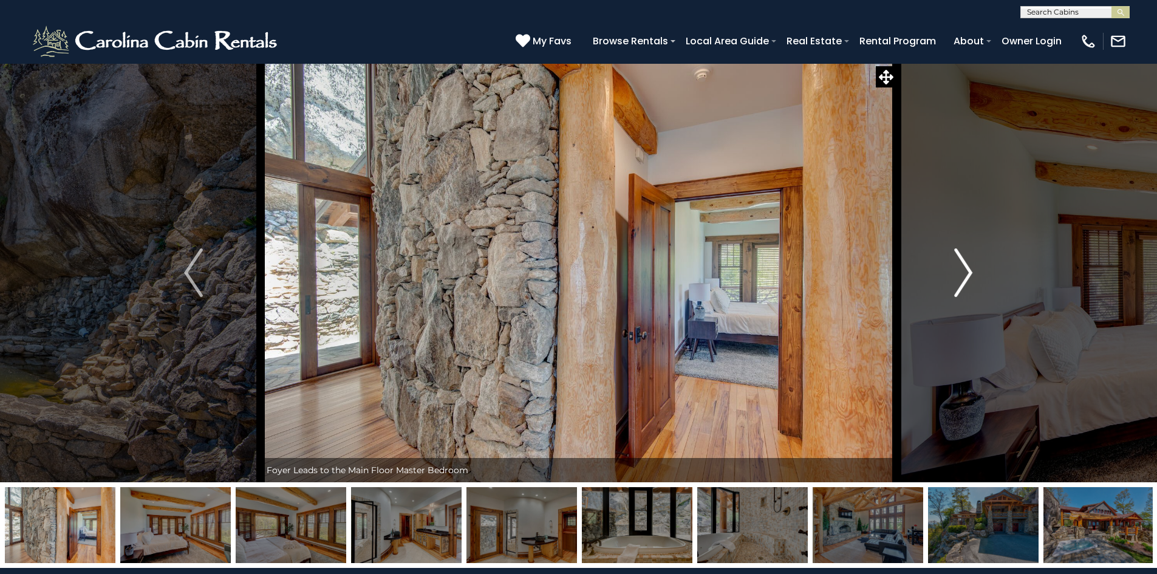
click at [966, 273] on img "Next" at bounding box center [963, 272] width 18 height 49
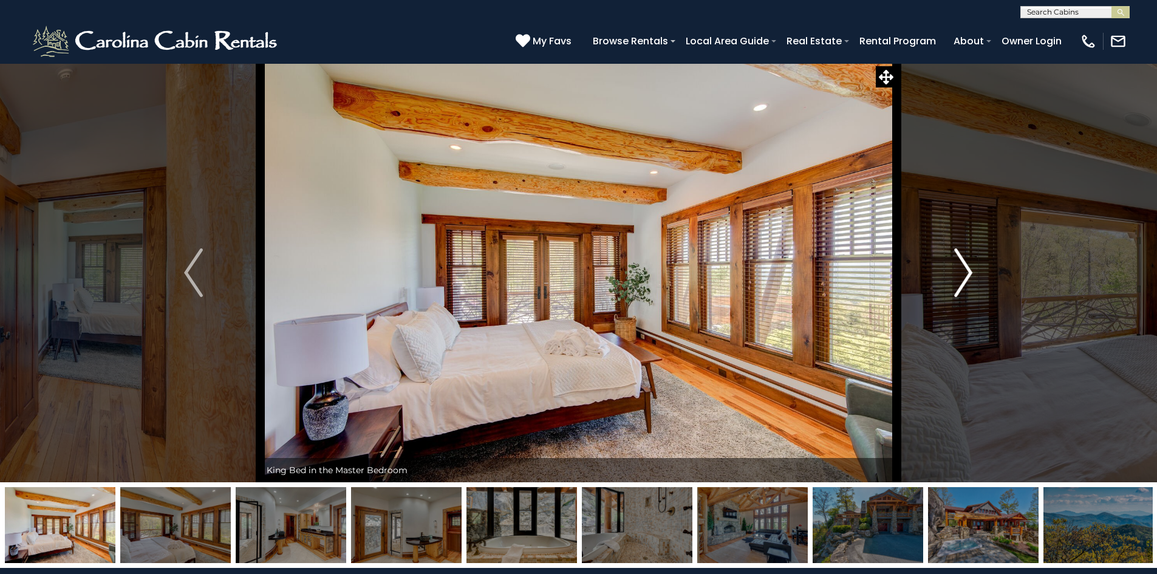
click at [966, 273] on img "Next" at bounding box center [963, 272] width 18 height 49
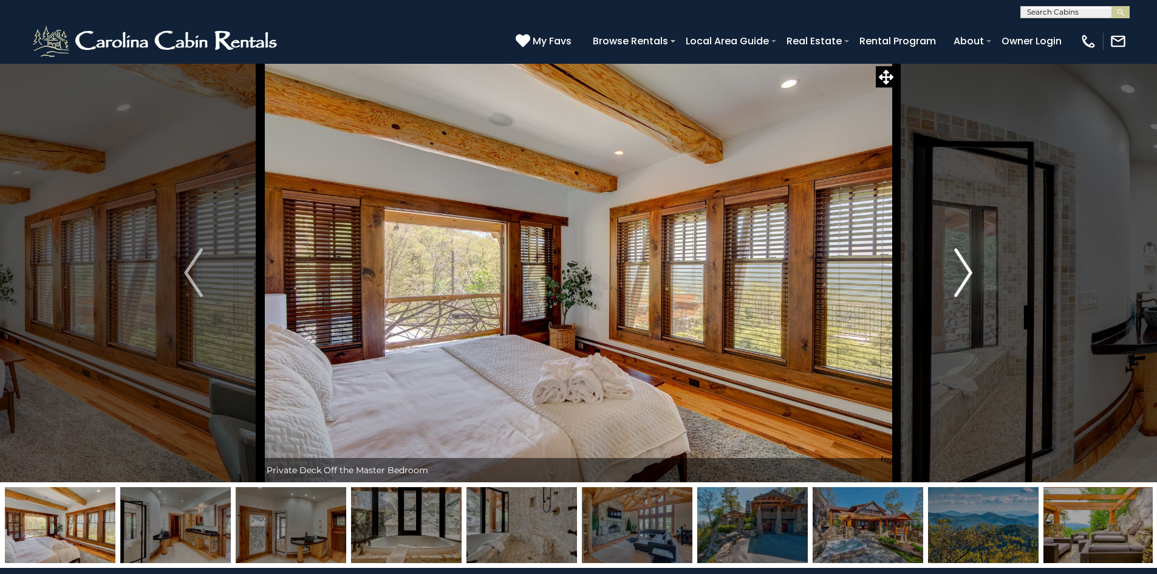
click at [966, 273] on img "Next" at bounding box center [963, 272] width 18 height 49
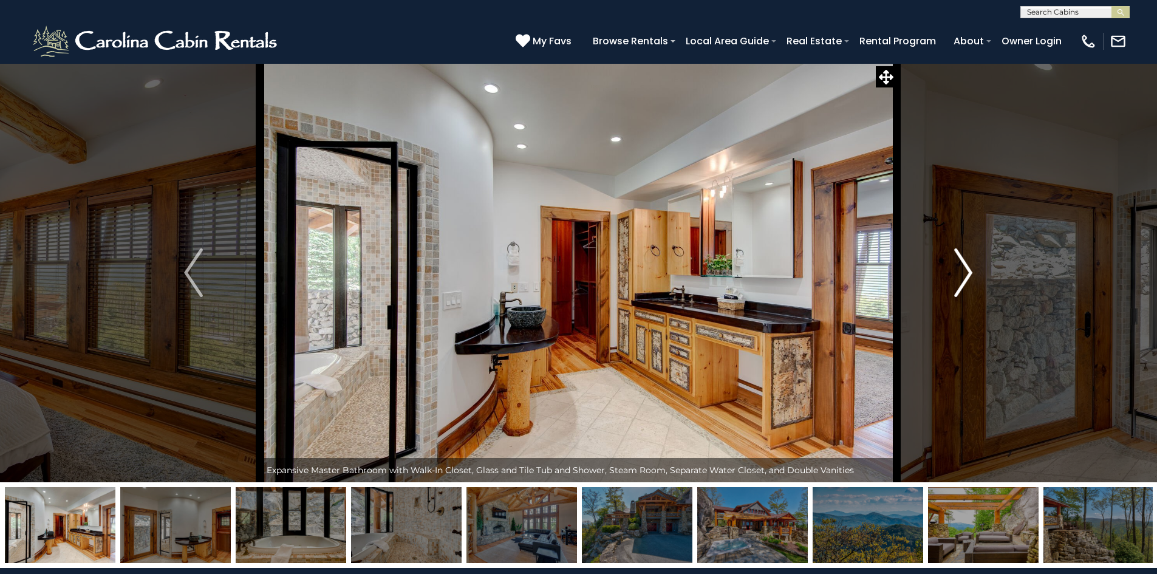
click at [966, 273] on img "Next" at bounding box center [963, 272] width 18 height 49
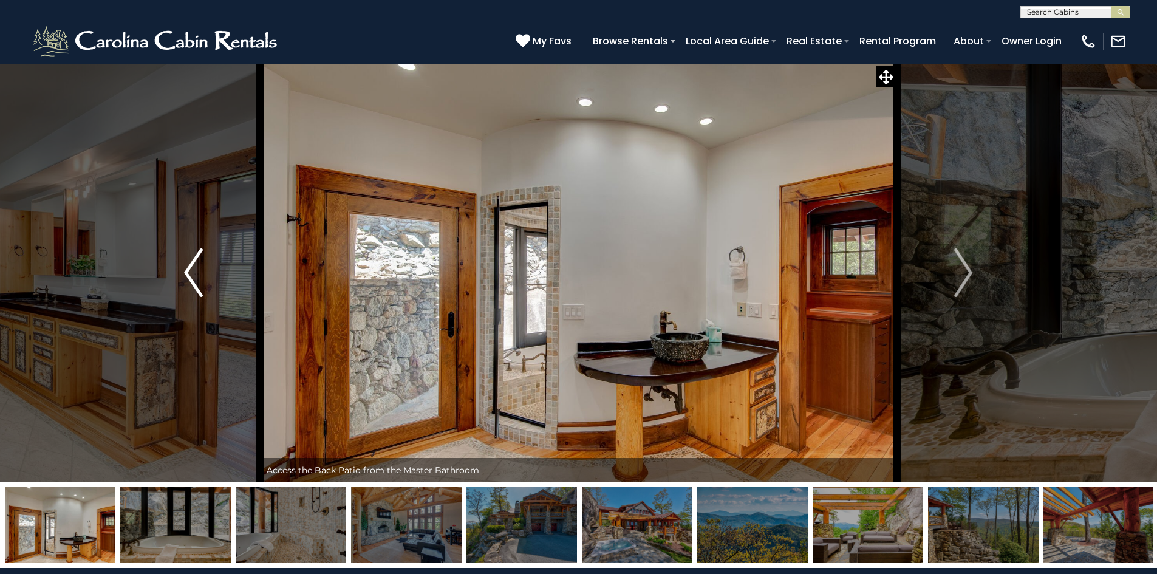
click at [190, 280] on img "Previous" at bounding box center [193, 272] width 18 height 49
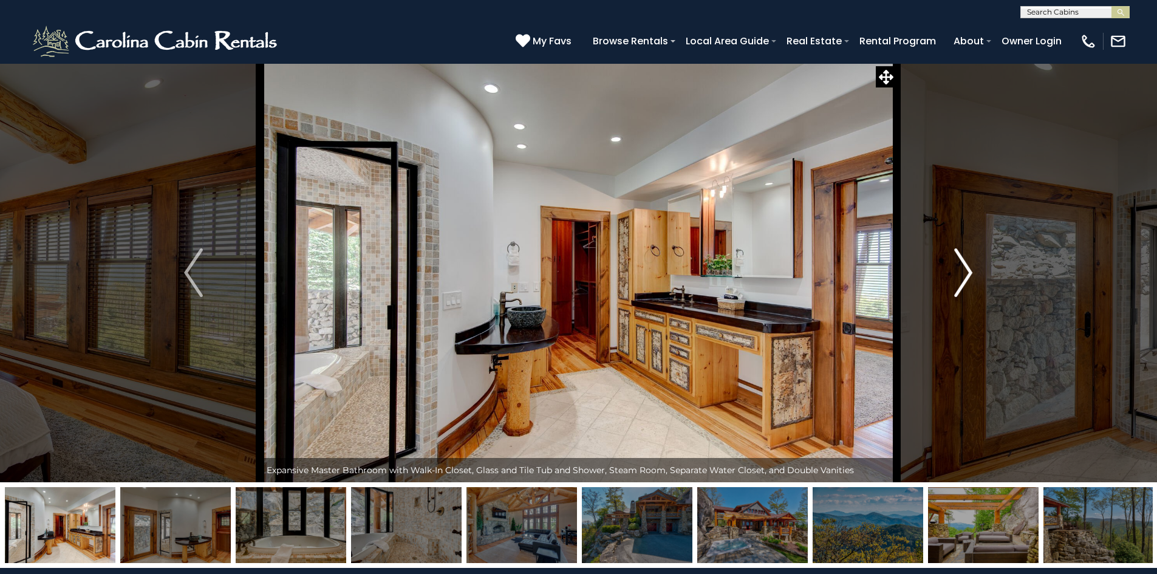
click at [971, 273] on img "Next" at bounding box center [963, 272] width 18 height 49
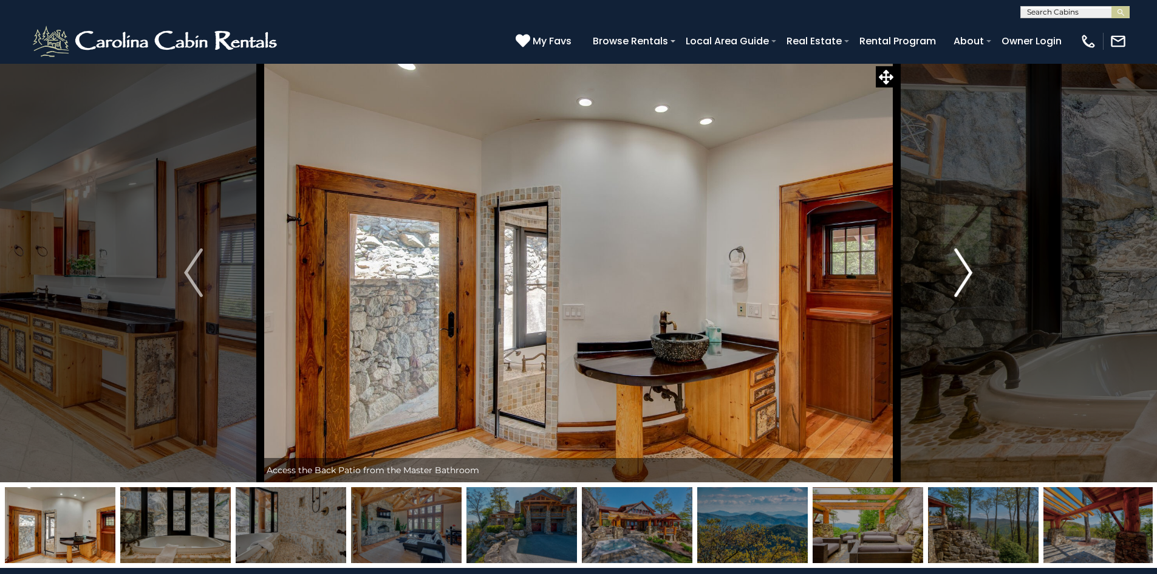
click at [971, 272] on img "Next" at bounding box center [963, 272] width 18 height 49
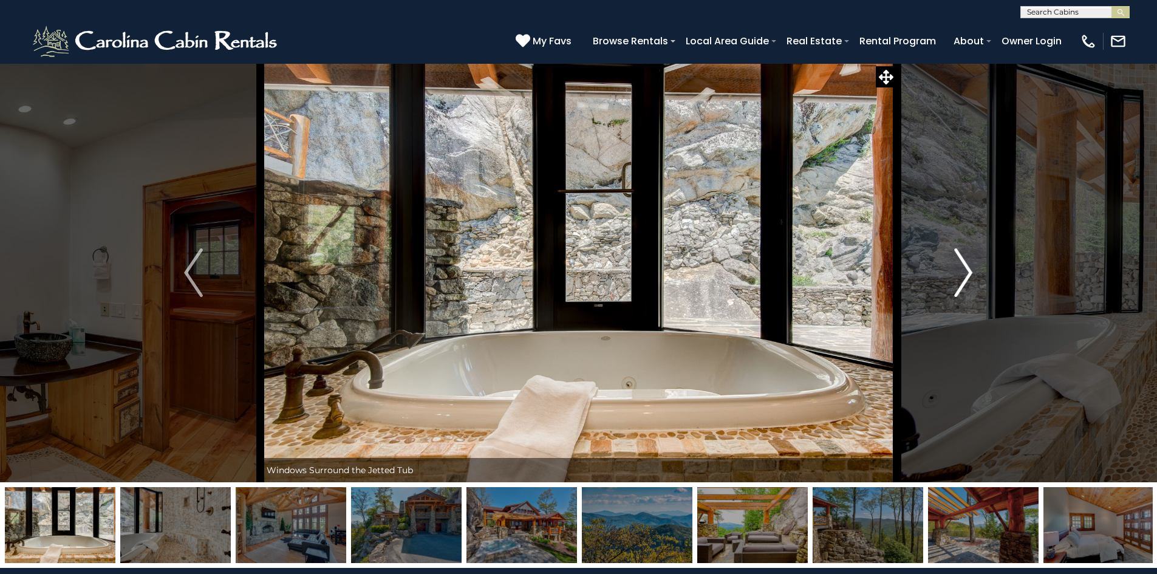
click at [971, 272] on img "Next" at bounding box center [963, 272] width 18 height 49
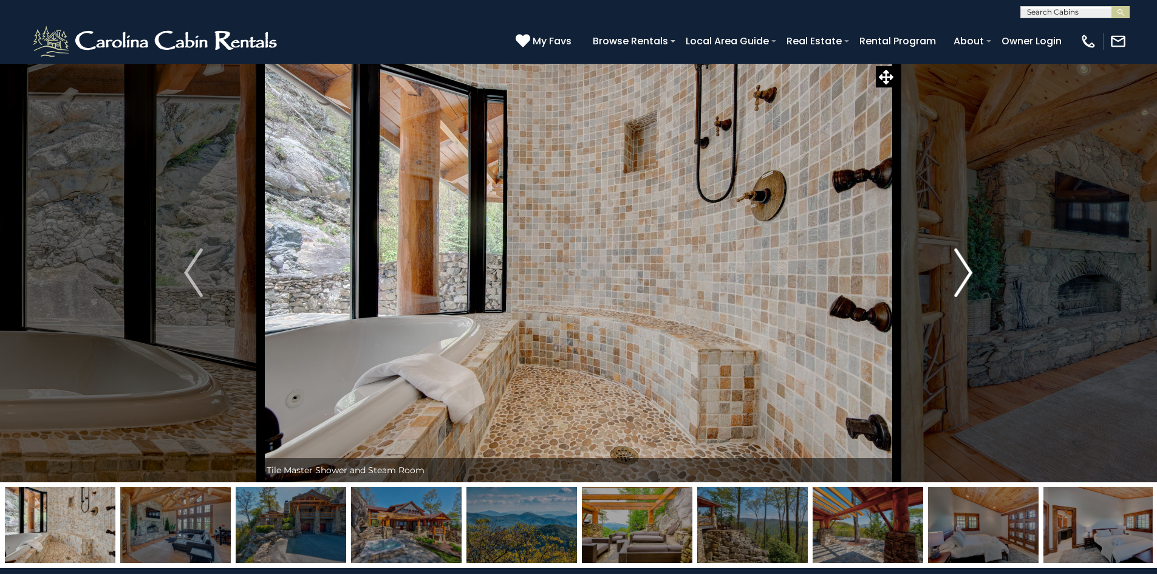
click at [968, 272] on img "Next" at bounding box center [963, 272] width 18 height 49
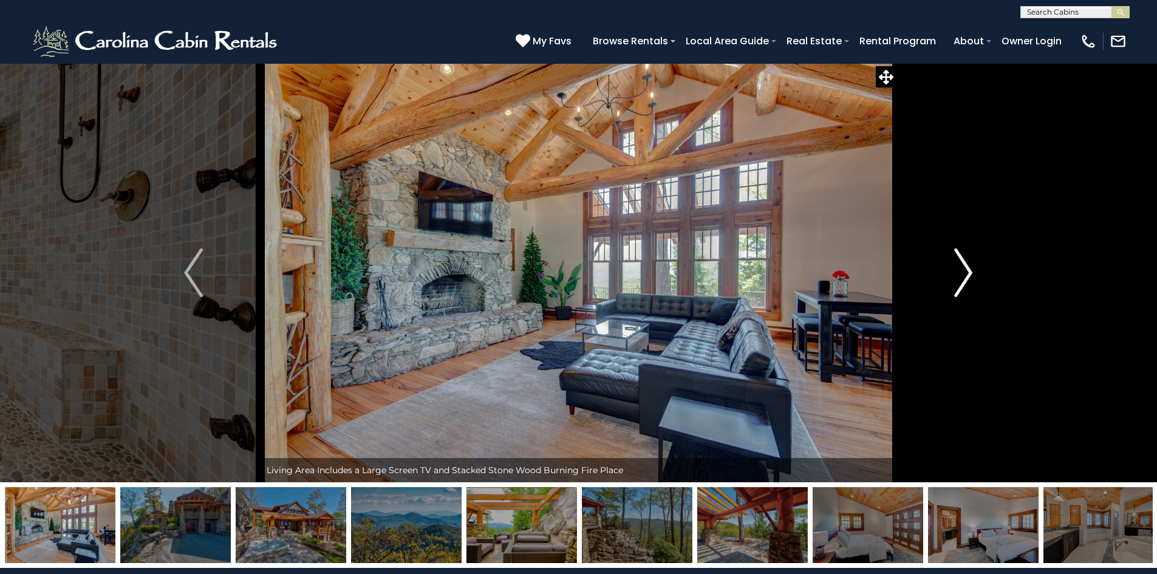
click at [968, 272] on img "Next" at bounding box center [963, 272] width 18 height 49
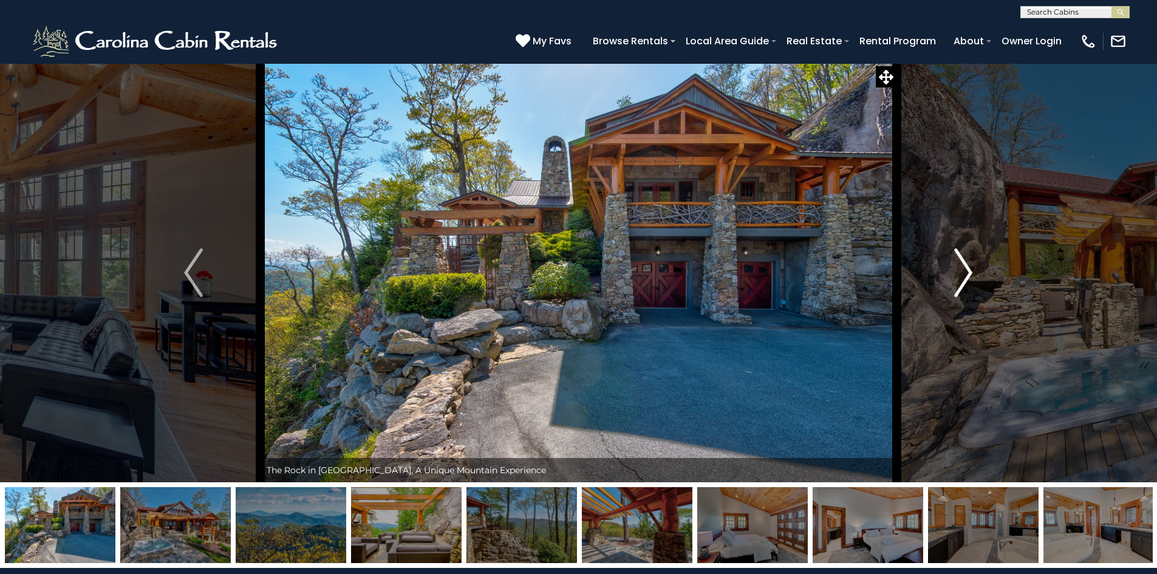
click at [968, 272] on img "Next" at bounding box center [963, 272] width 18 height 49
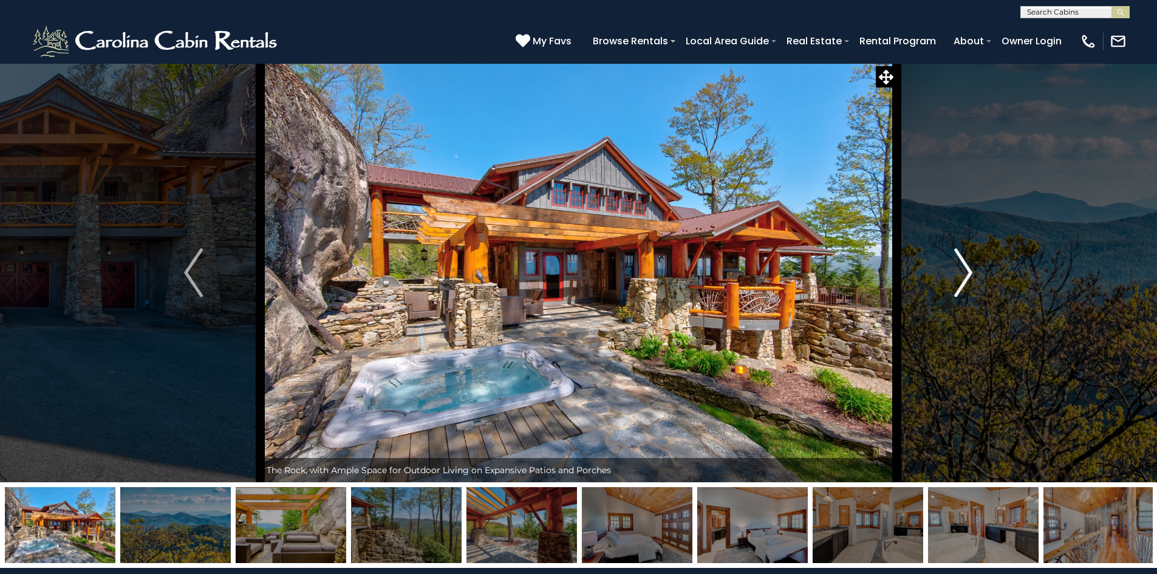
click at [968, 272] on img "Next" at bounding box center [963, 272] width 18 height 49
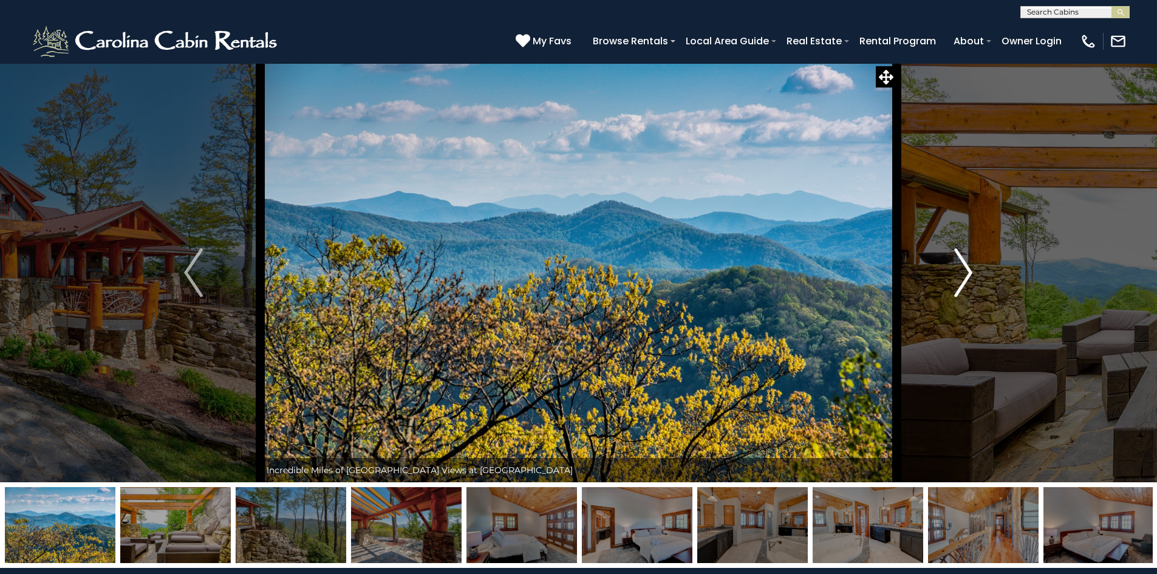
click at [968, 272] on img "Next" at bounding box center [963, 272] width 18 height 49
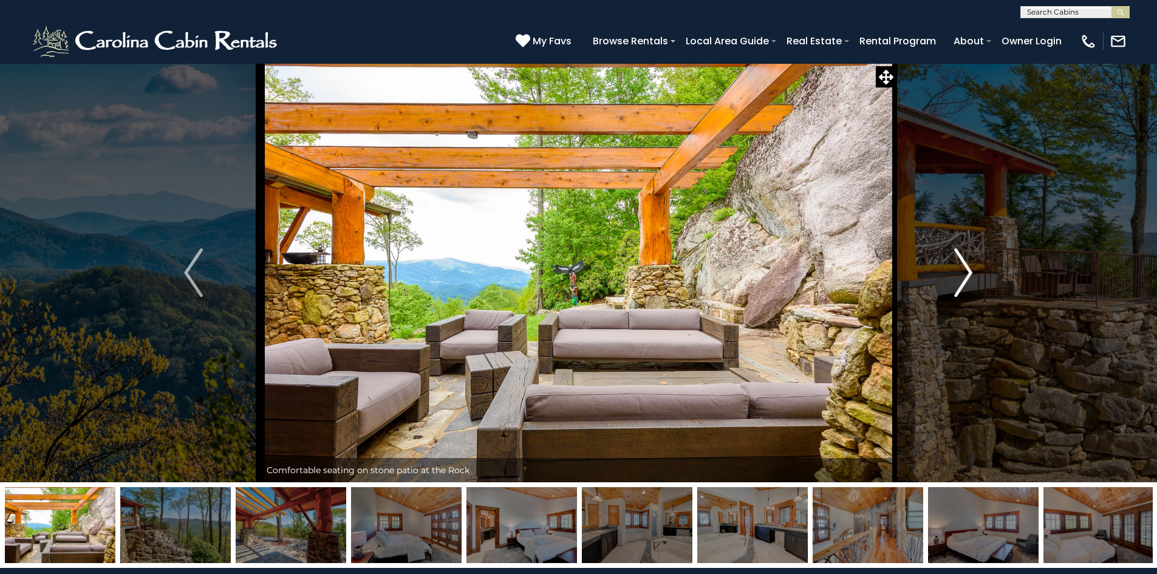
click at [968, 272] on img "Next" at bounding box center [963, 272] width 18 height 49
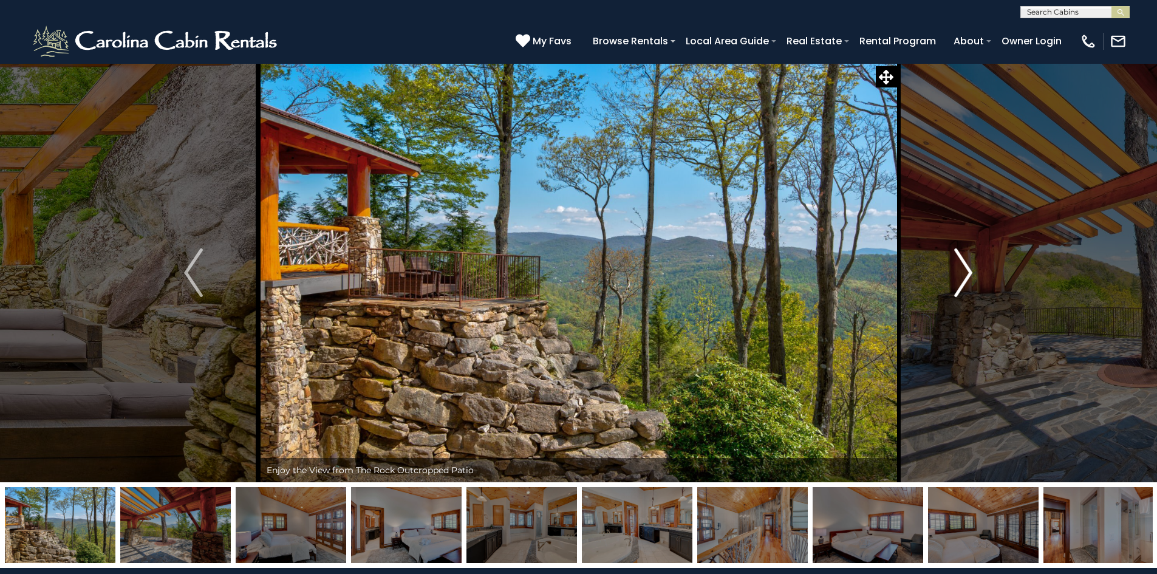
click at [968, 272] on img "Next" at bounding box center [963, 272] width 18 height 49
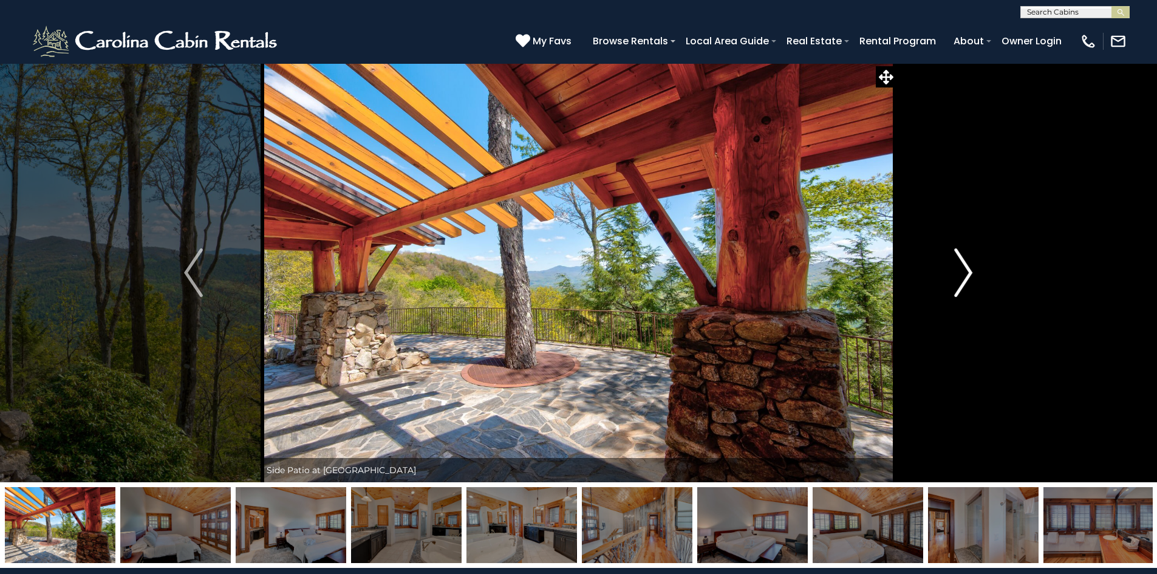
click at [968, 272] on img "Next" at bounding box center [963, 272] width 18 height 49
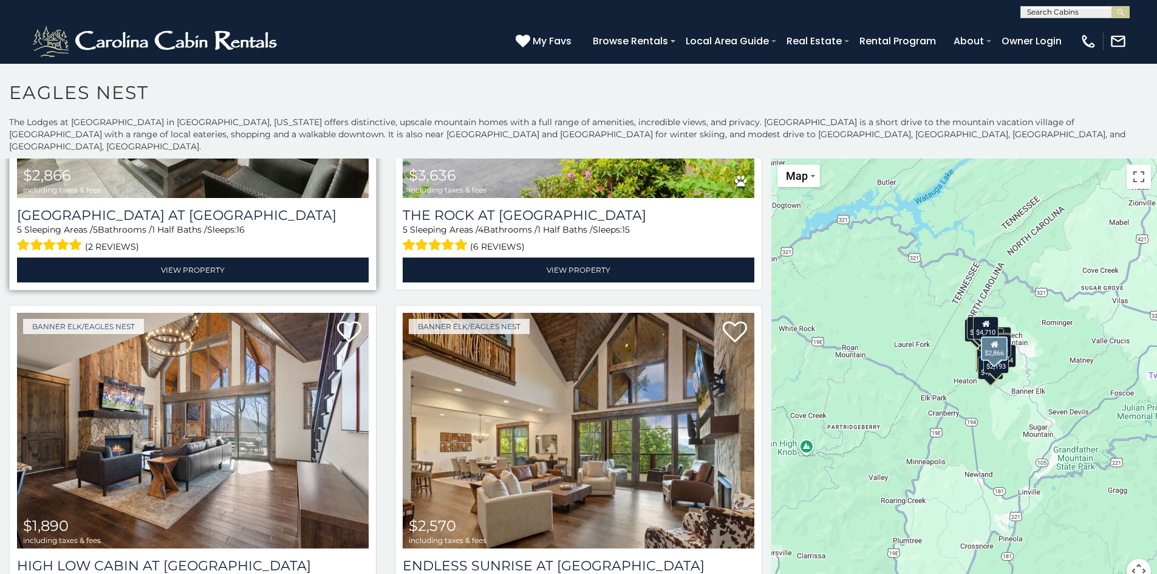
scroll to position [668, 0]
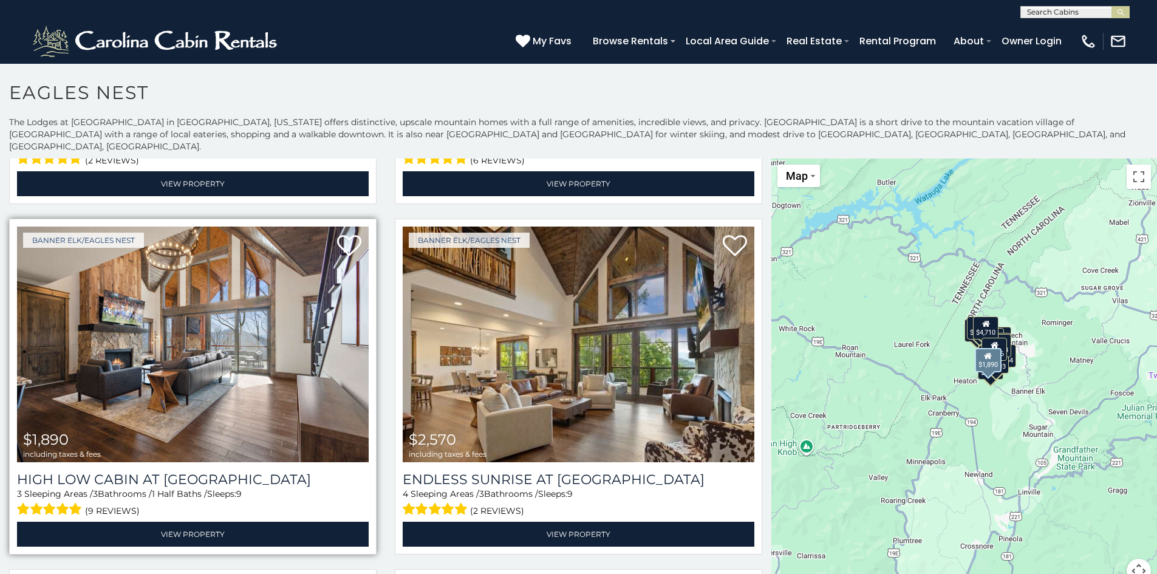
click at [157, 298] on img at bounding box center [193, 345] width 352 height 236
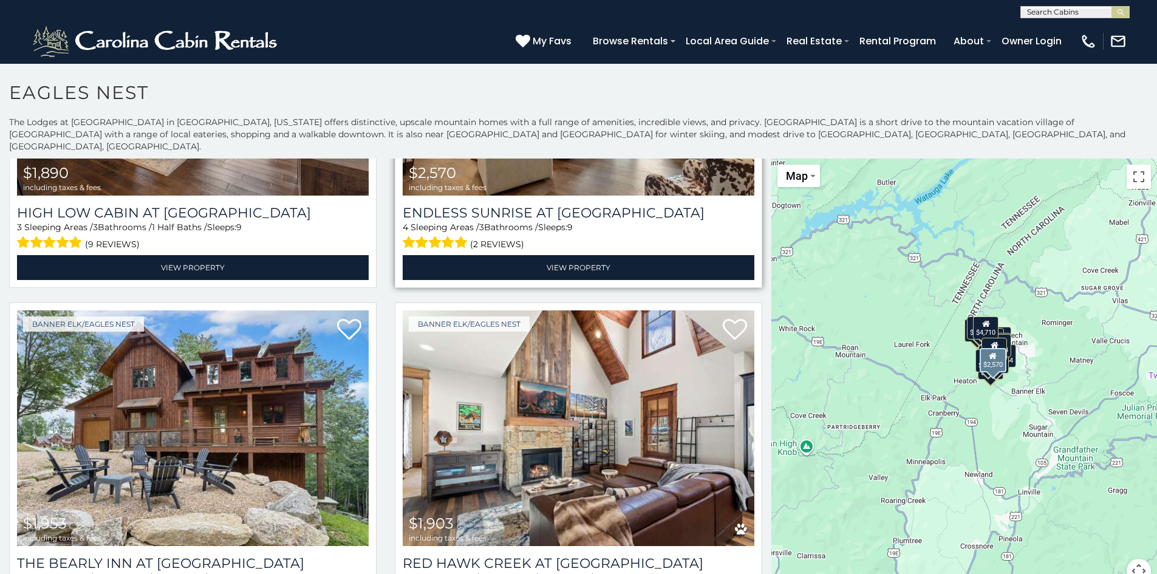
scroll to position [972, 0]
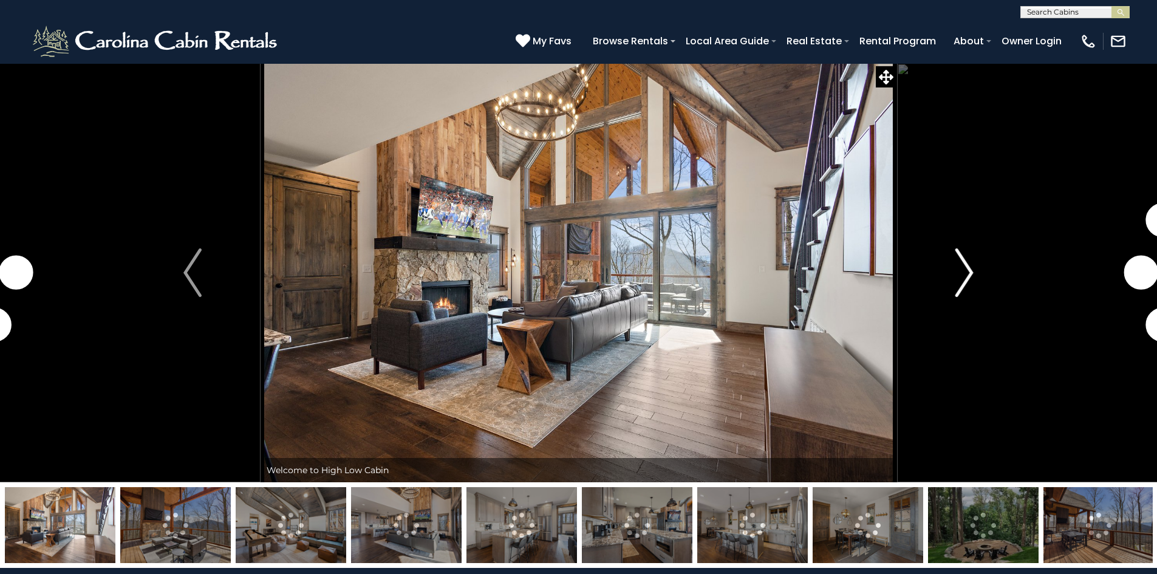
click at [966, 273] on img "Next" at bounding box center [964, 272] width 18 height 49
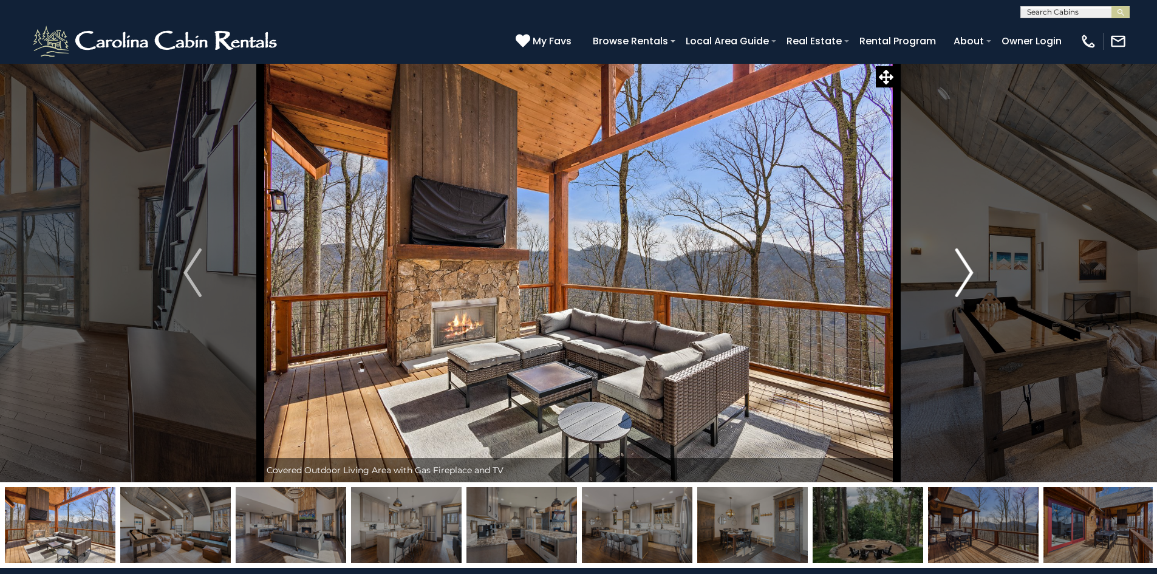
click at [968, 273] on img "Next" at bounding box center [964, 272] width 18 height 49
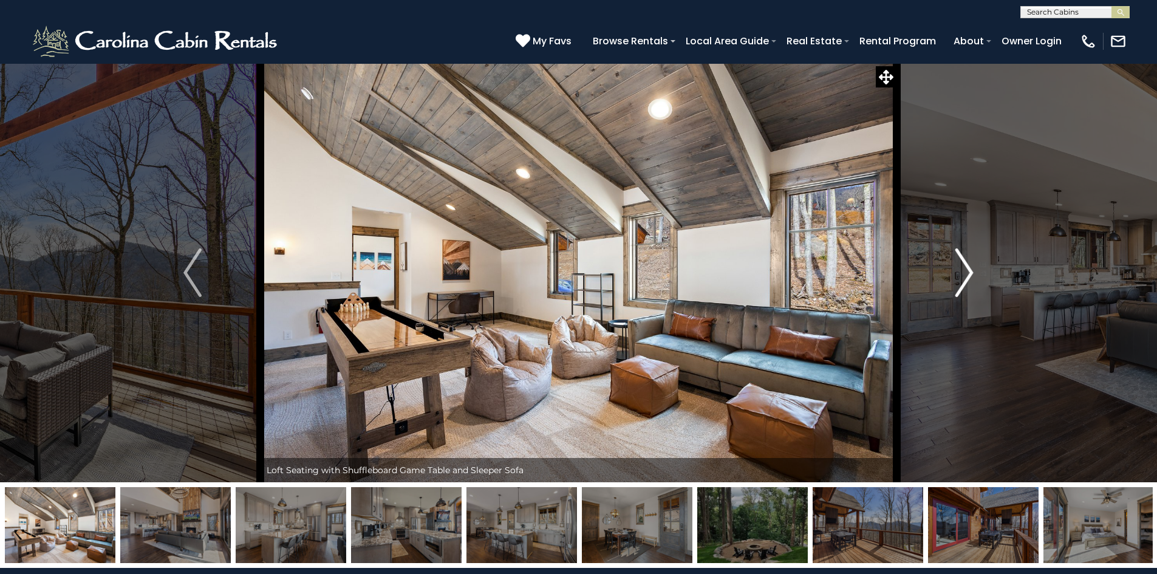
click at [968, 273] on img "Next" at bounding box center [964, 272] width 18 height 49
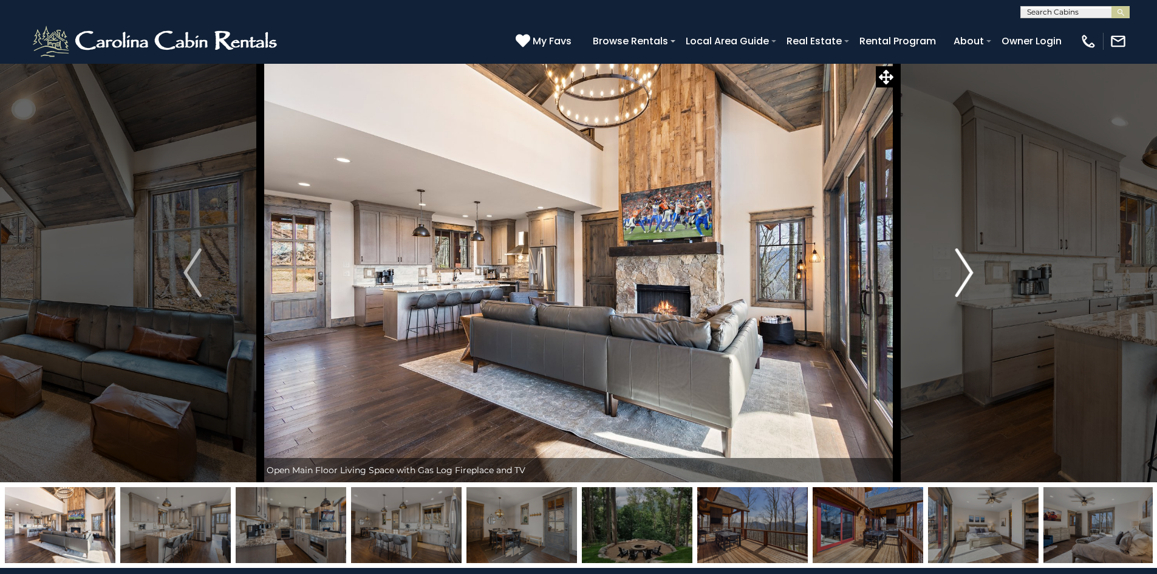
click at [968, 273] on img "Next" at bounding box center [964, 272] width 18 height 49
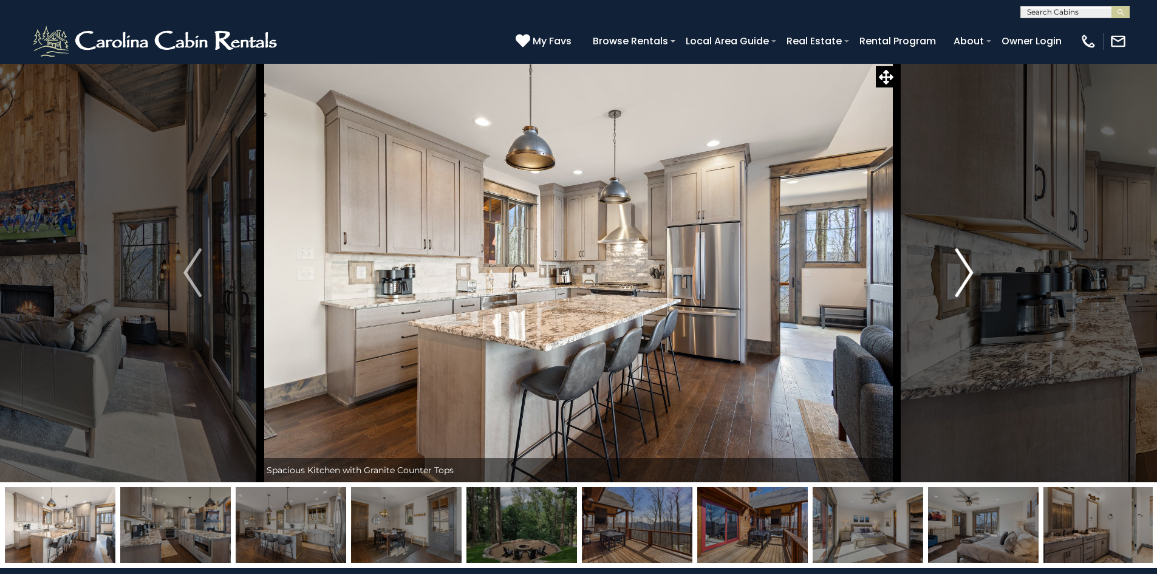
click at [968, 273] on img "Next" at bounding box center [964, 272] width 18 height 49
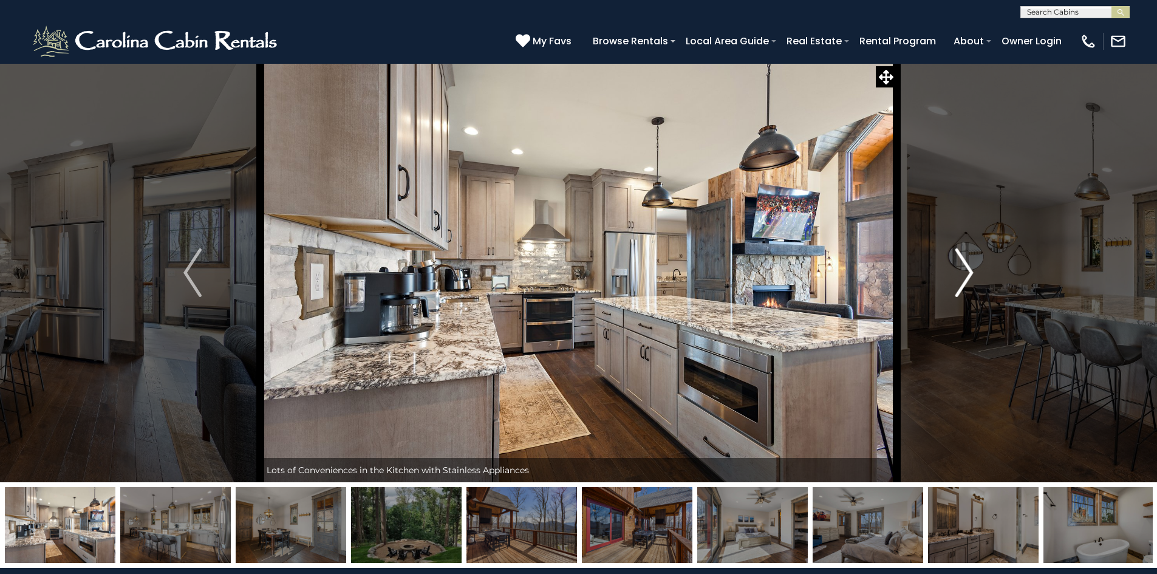
click at [968, 273] on img "Next" at bounding box center [964, 272] width 18 height 49
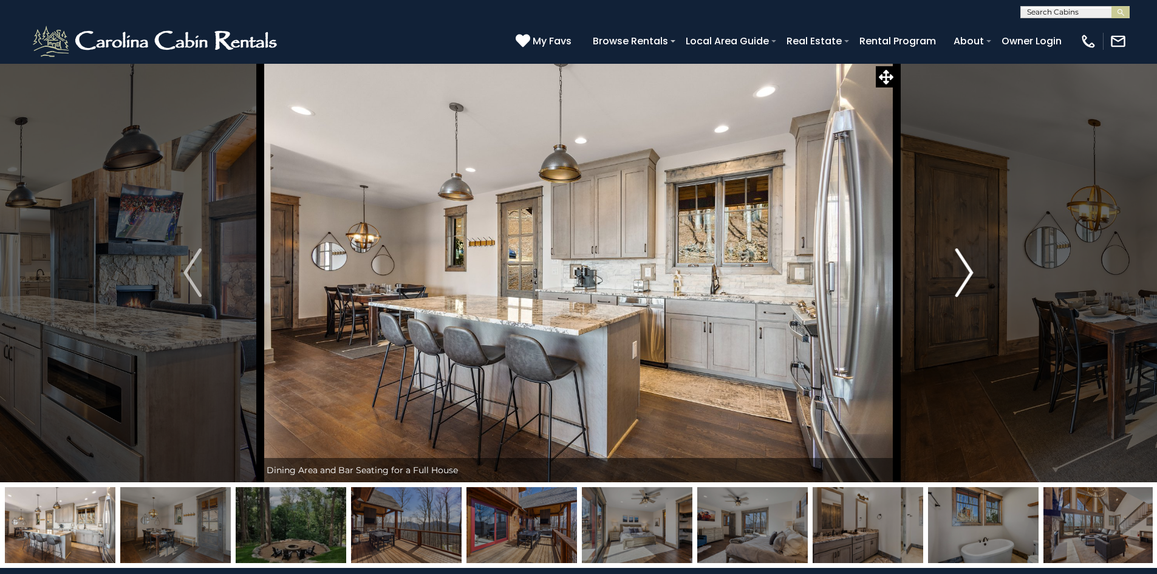
click at [968, 273] on img "Next" at bounding box center [964, 272] width 18 height 49
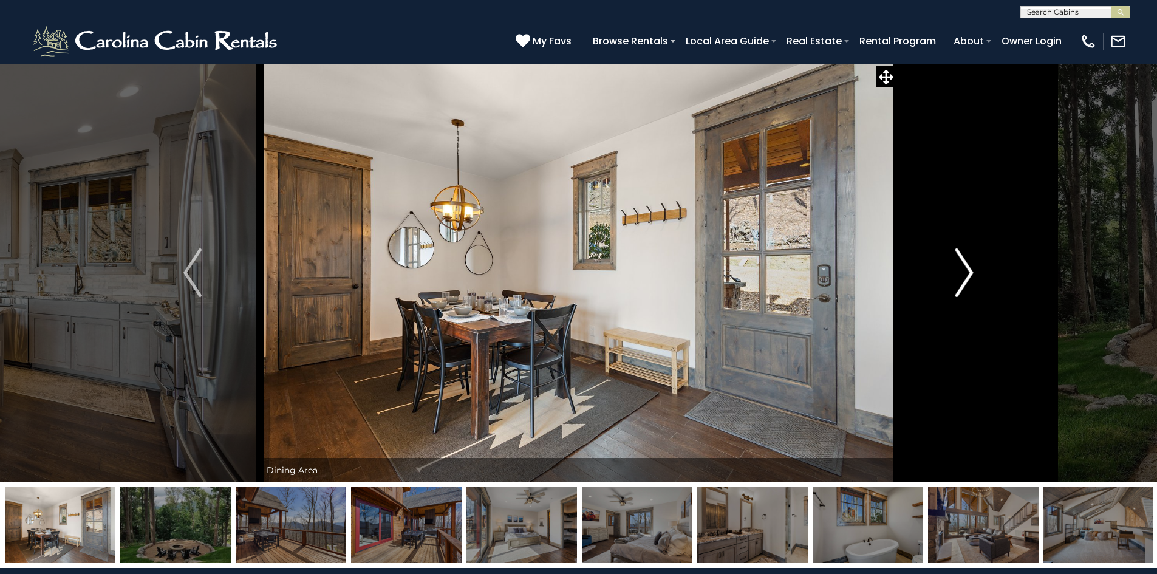
click at [968, 273] on img "Next" at bounding box center [964, 272] width 18 height 49
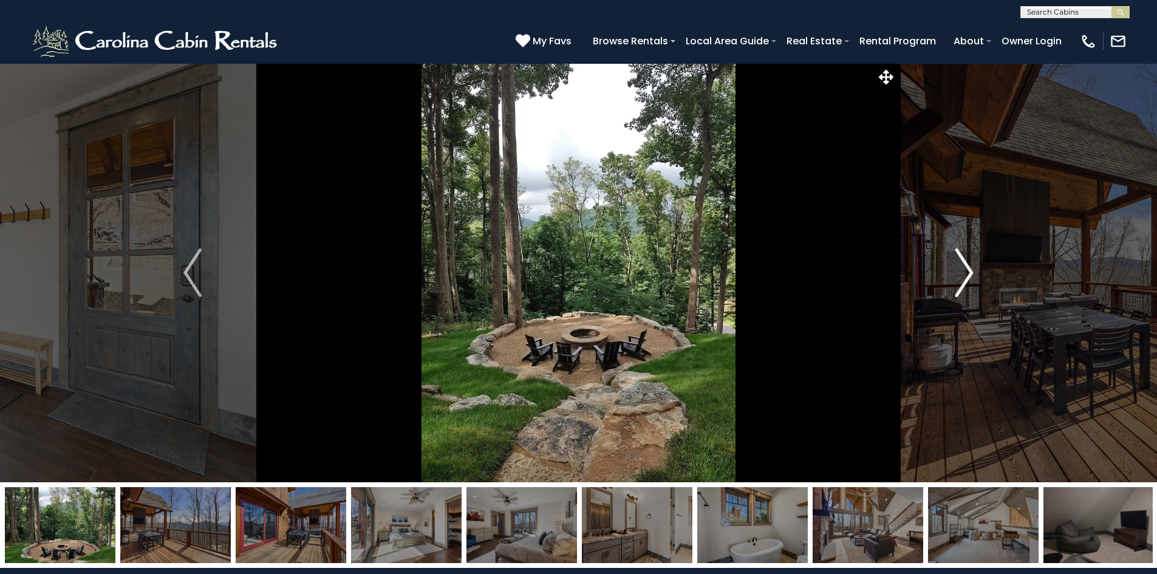
click at [968, 273] on img "Next" at bounding box center [964, 272] width 18 height 49
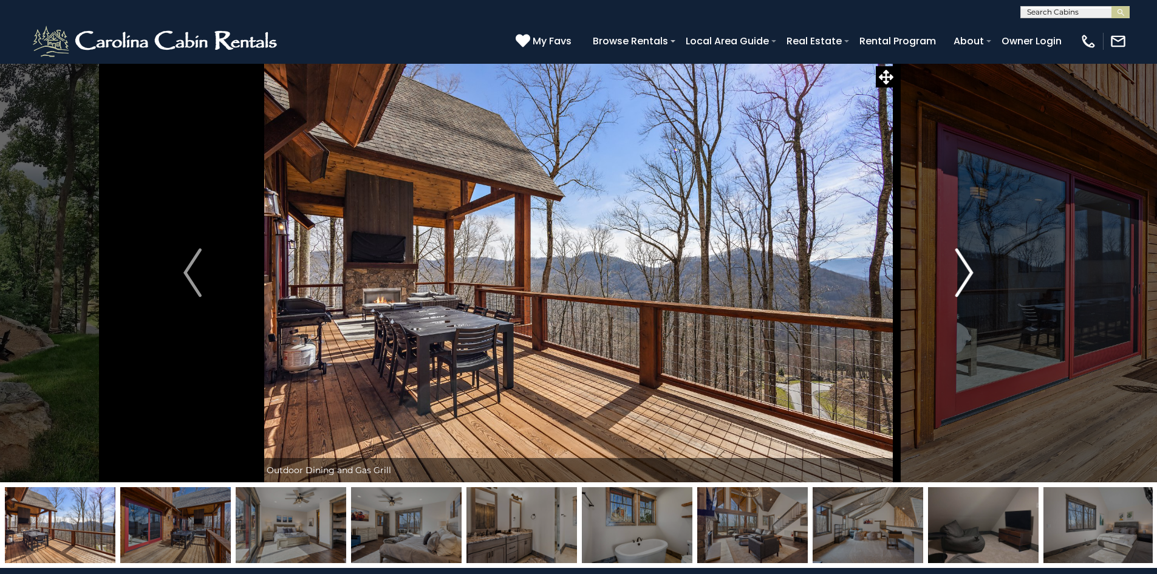
click at [968, 273] on img "Next" at bounding box center [964, 272] width 18 height 49
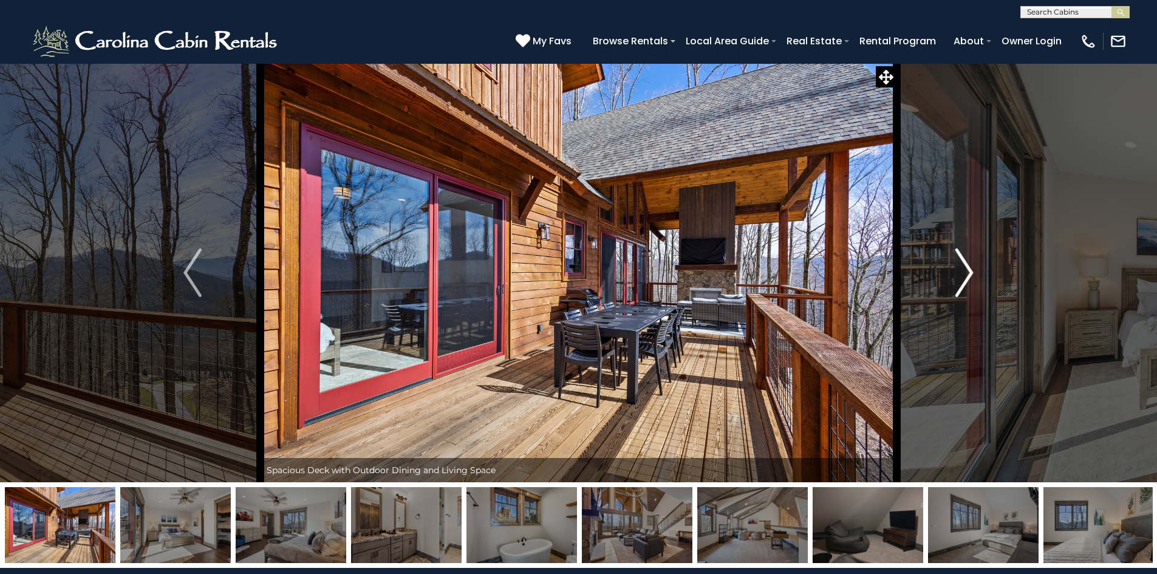
click at [968, 273] on img "Next" at bounding box center [964, 272] width 18 height 49
